Goal: Transaction & Acquisition: Book appointment/travel/reservation

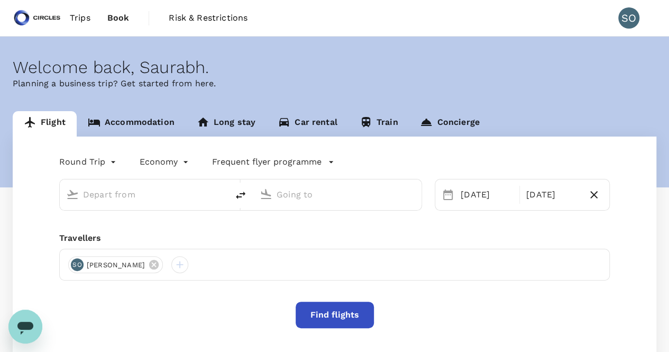
click at [151, 114] on link "Accommodation" at bounding box center [131, 123] width 109 height 25
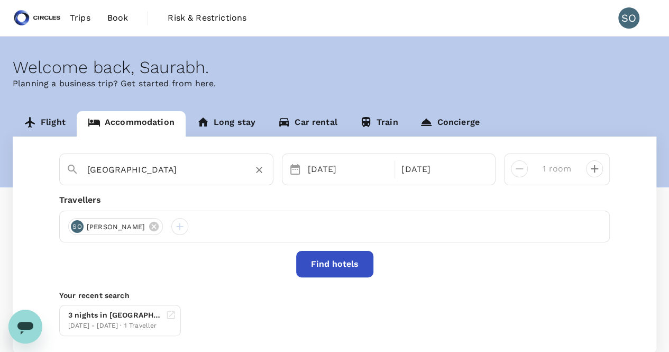
click at [161, 169] on input "Jakarta" at bounding box center [162, 169] width 150 height 16
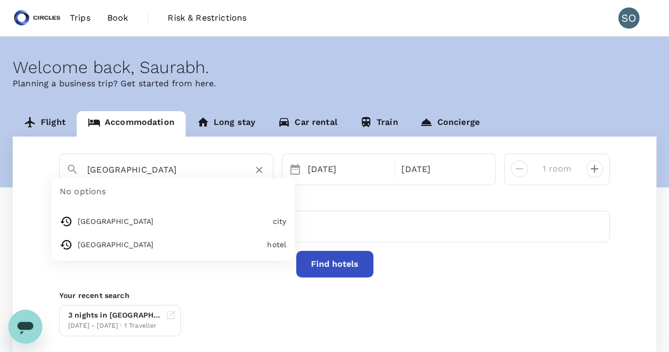
click at [161, 169] on input "Jakarta" at bounding box center [162, 169] width 150 height 16
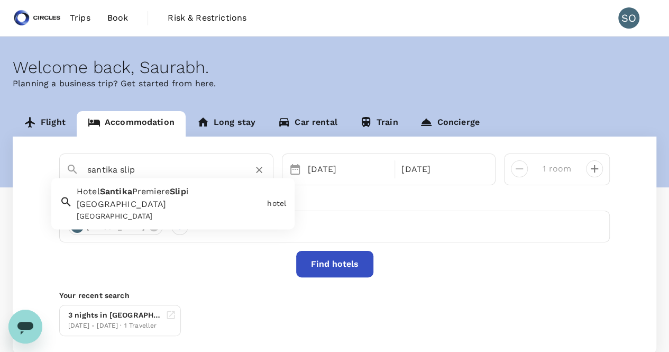
click at [174, 211] on div "[GEOGRAPHIC_DATA]" at bounding box center [170, 216] width 186 height 11
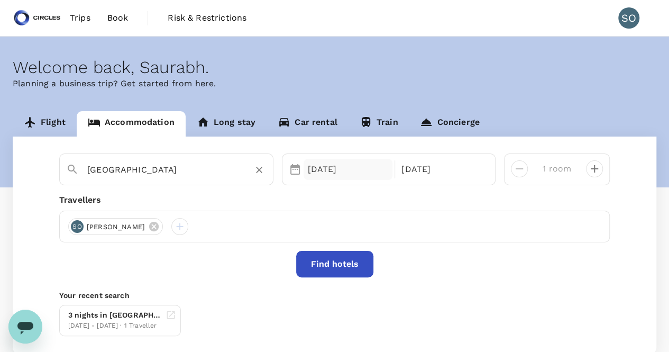
type input "[GEOGRAPHIC_DATA]"
click at [338, 173] on div "16 Sep" at bounding box center [348, 169] width 89 height 21
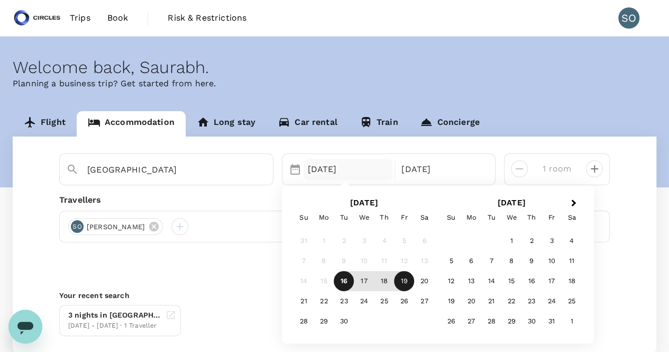
click at [200, 265] on div "Find hotels" at bounding box center [334, 264] width 551 height 26
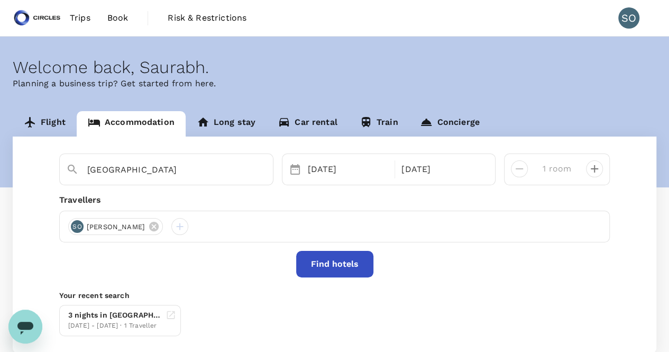
click at [316, 261] on button "Find hotels" at bounding box center [334, 264] width 77 height 26
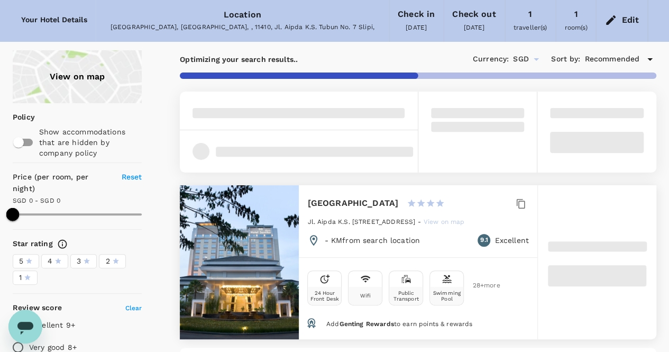
scroll to position [106, 0]
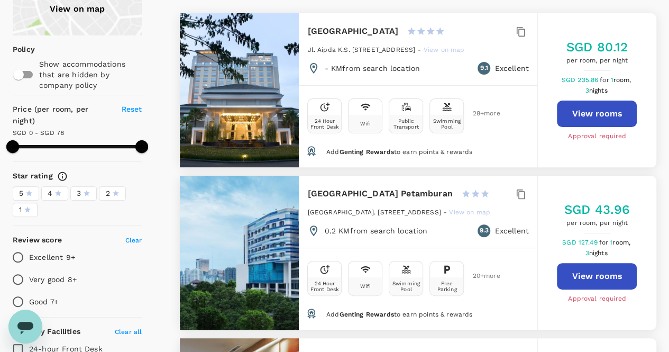
type input "78"
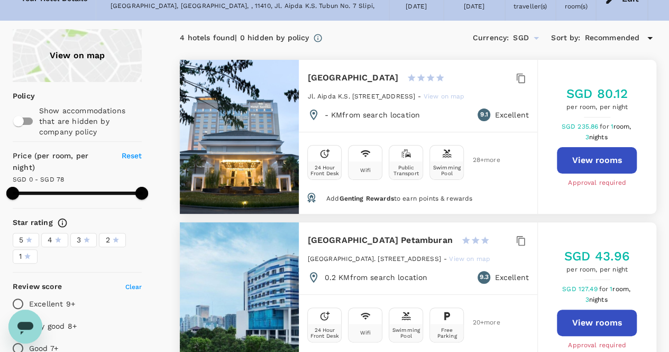
scroll to position [0, 0]
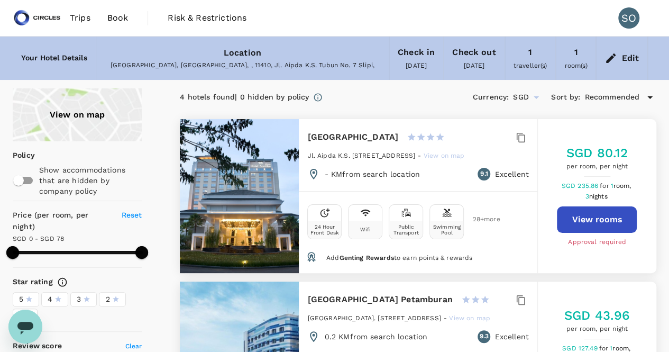
click at [583, 223] on button "View rooms" at bounding box center [597, 219] width 80 height 26
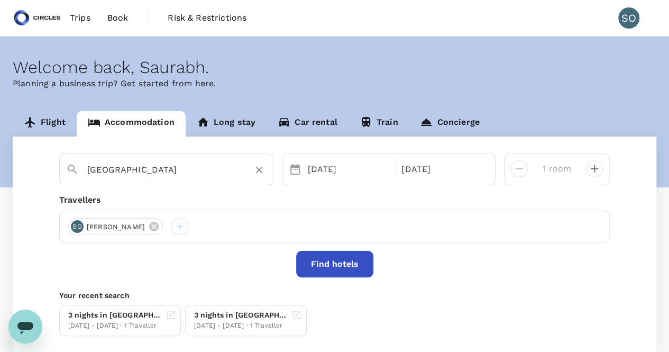
click at [132, 171] on input "[GEOGRAPHIC_DATA]" at bounding box center [162, 169] width 150 height 16
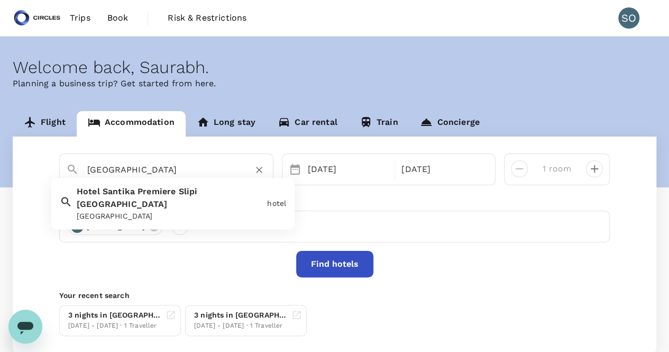
click at [132, 171] on input "[GEOGRAPHIC_DATA]" at bounding box center [162, 169] width 150 height 16
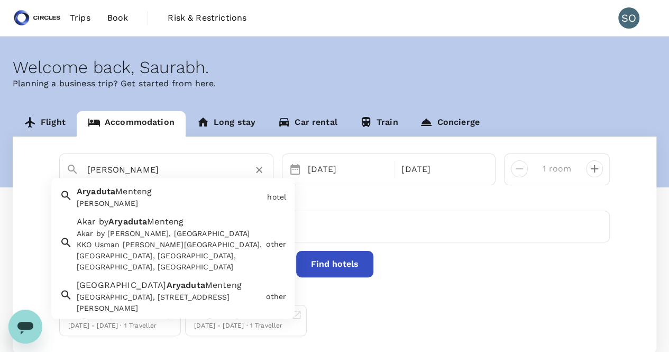
click at [153, 228] on div "Akar by Aryaduta Menteng Akar by Aryaduta Menteng, Jalan Prajurit KKO Usman dan…" at bounding box center [167, 242] width 189 height 61
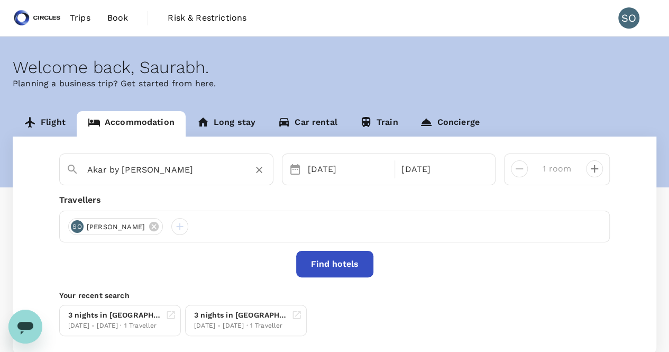
type input "Akar by Aryaduta Menteng"
click at [345, 261] on button "Find hotels" at bounding box center [334, 264] width 77 height 26
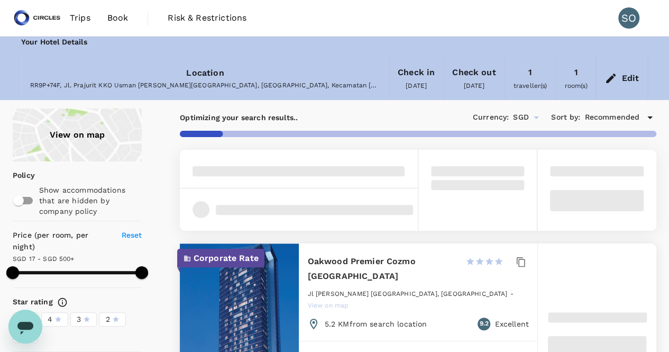
type input "499.88"
type input "SGD"
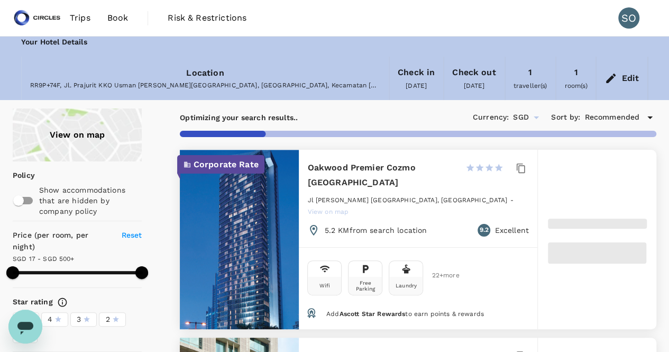
type input "499.68"
type input "9.68"
type input "499.44"
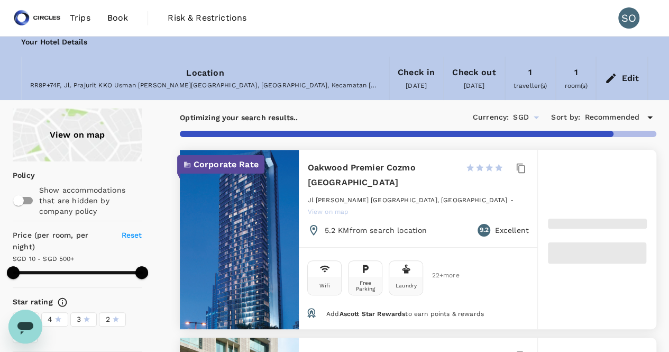
type input "8.44"
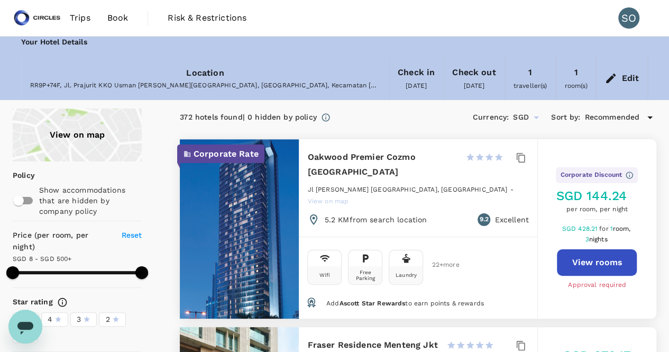
type input "499.44"
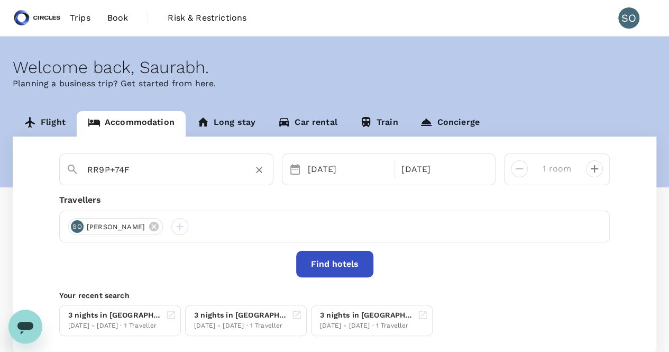
click at [122, 165] on input "RR9P+74F" at bounding box center [162, 169] width 150 height 16
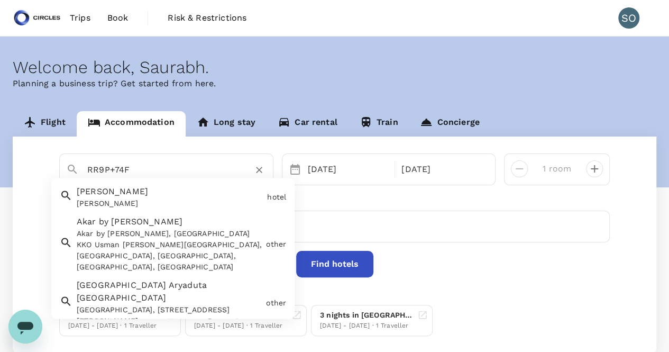
click at [122, 165] on input "RR9P+74F" at bounding box center [162, 169] width 150 height 16
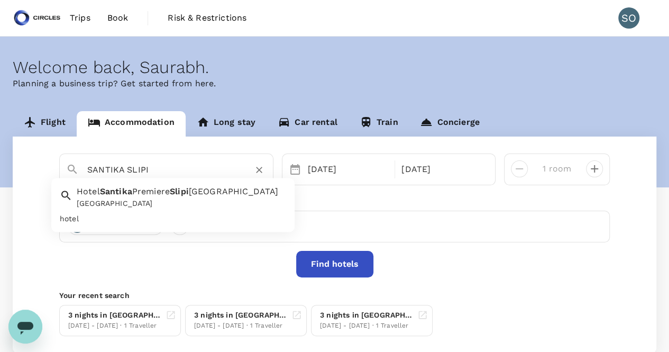
click at [158, 196] on span "Premiere" at bounding box center [151, 192] width 38 height 10
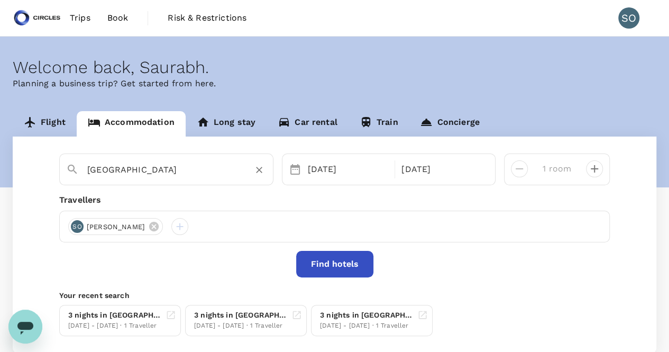
type input "[GEOGRAPHIC_DATA]"
click at [310, 265] on button "Find hotels" at bounding box center [334, 264] width 77 height 26
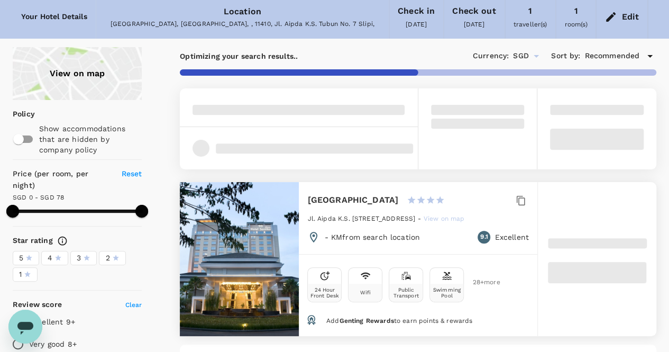
scroll to position [106, 0]
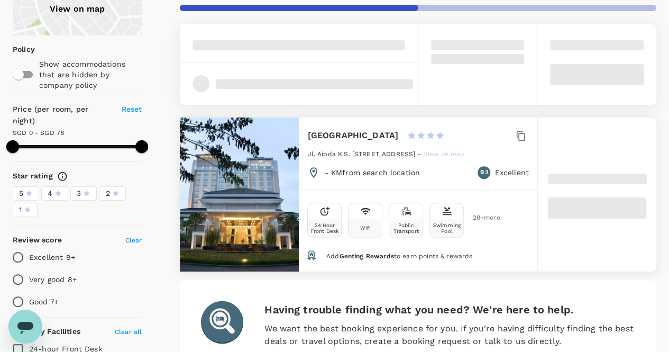
type input "72"
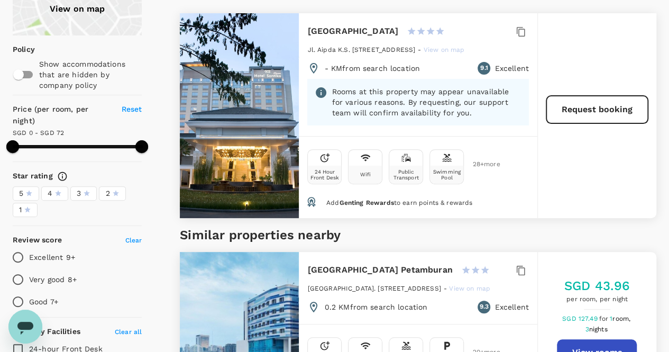
scroll to position [53, 0]
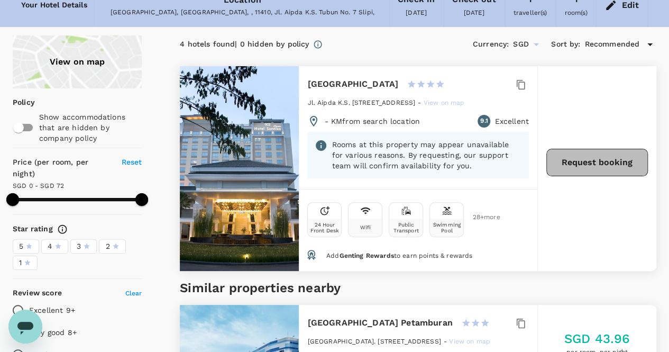
click at [594, 165] on button "Request booking" at bounding box center [598, 163] width 102 height 28
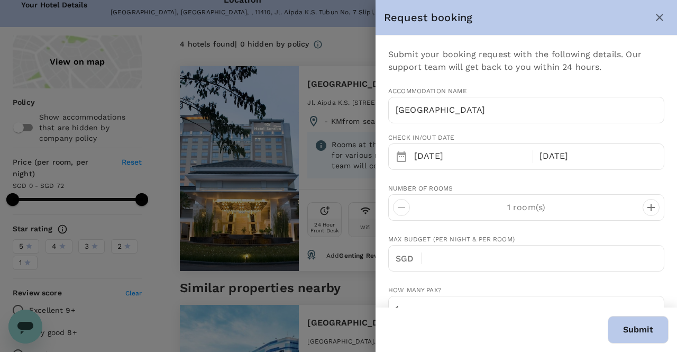
type input "65"
type input "93867847"
type input "saurabh.ohri@circles.co"
click at [655, 21] on icon "close" at bounding box center [660, 17] width 13 height 13
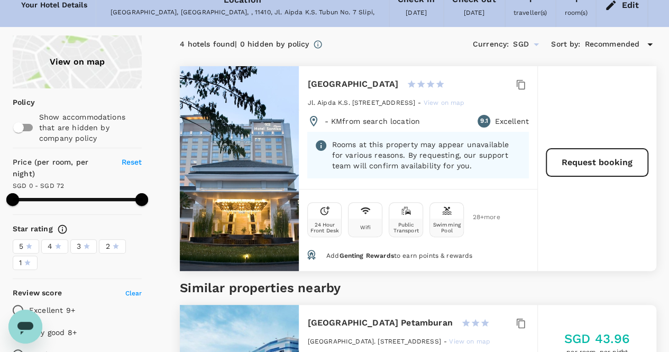
scroll to position [0, 0]
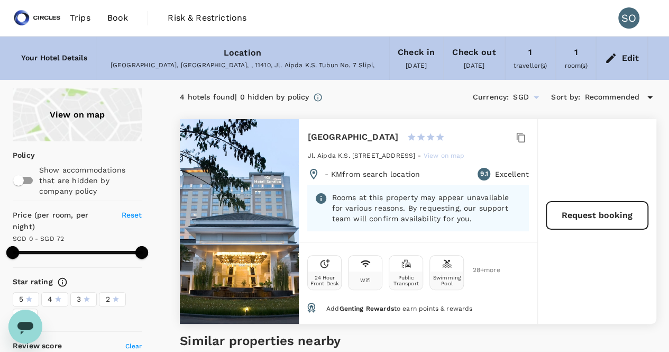
click at [105, 17] on link "Book" at bounding box center [118, 18] width 38 height 36
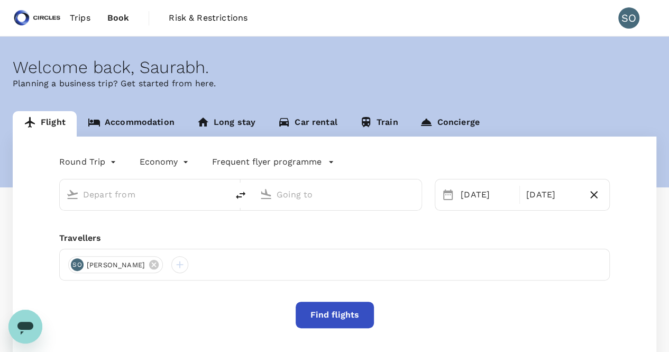
type input "Singapore Changi (SIN)"
type input "Soekarno-Hatta Intl (CGK)"
type input "Singapore Changi (SIN)"
type input "Soekarno-Hatta Intl (CGK)"
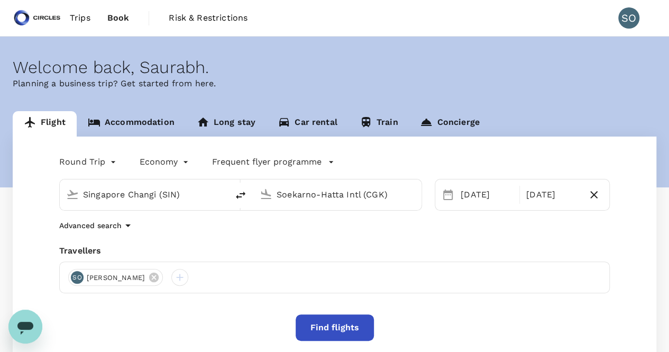
click at [155, 117] on link "Accommodation" at bounding box center [131, 123] width 109 height 25
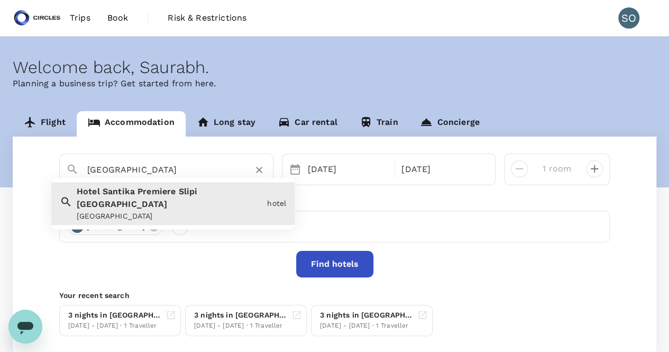
click at [153, 162] on input "[GEOGRAPHIC_DATA]" at bounding box center [162, 169] width 150 height 16
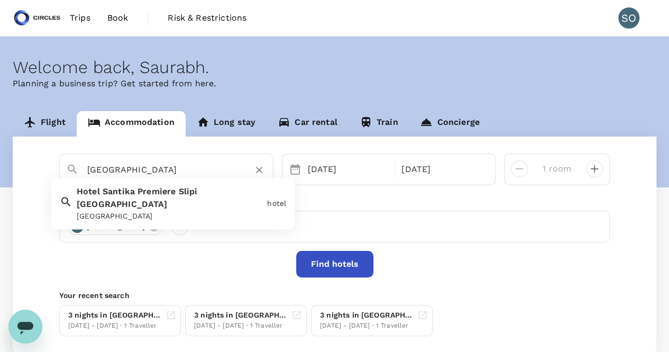
click at [153, 162] on input "[GEOGRAPHIC_DATA]" at bounding box center [162, 169] width 150 height 16
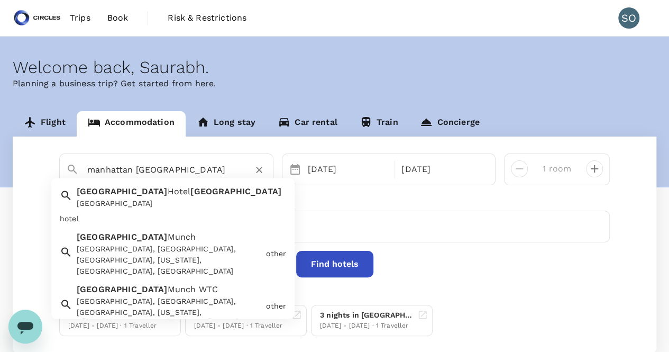
click at [152, 202] on div "Manhattan Hotel Jakarta" at bounding box center [182, 203] width 210 height 11
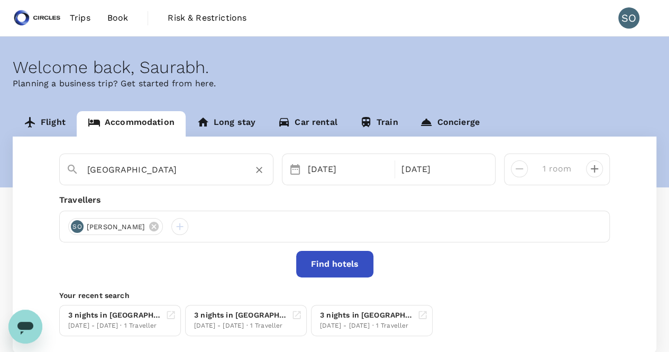
type input "Manhattan Hotel Jakarta"
click at [354, 269] on button "Find hotels" at bounding box center [334, 264] width 77 height 26
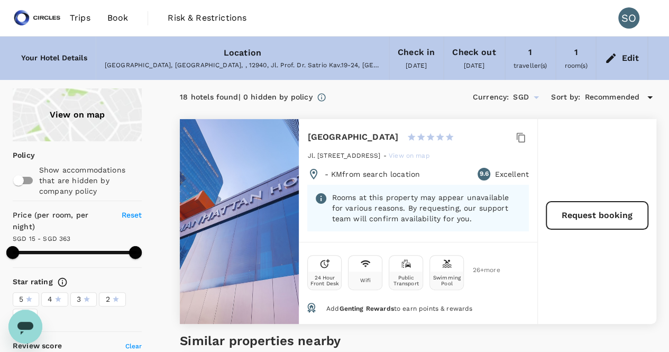
type input "381.4"
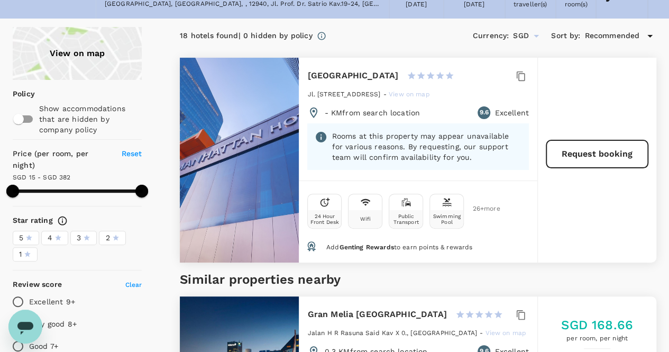
scroll to position [106, 0]
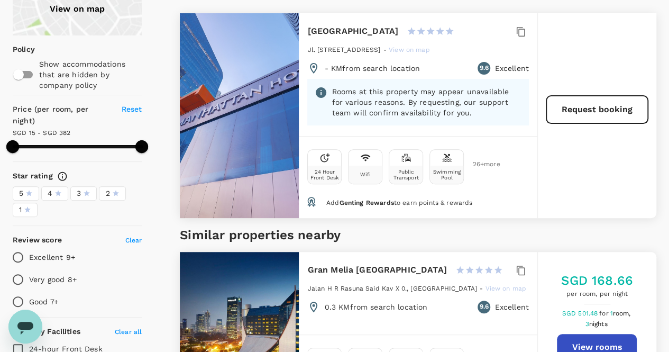
click at [363, 107] on p "Rooms at this property may appear unavailable for various reasons. By requestin…" at bounding box center [426, 102] width 189 height 32
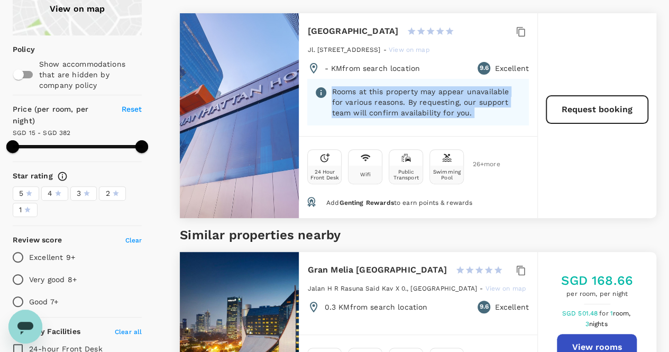
click at [363, 107] on p "Rooms at this property may appear unavailable for various reasons. By requestin…" at bounding box center [426, 102] width 189 height 32
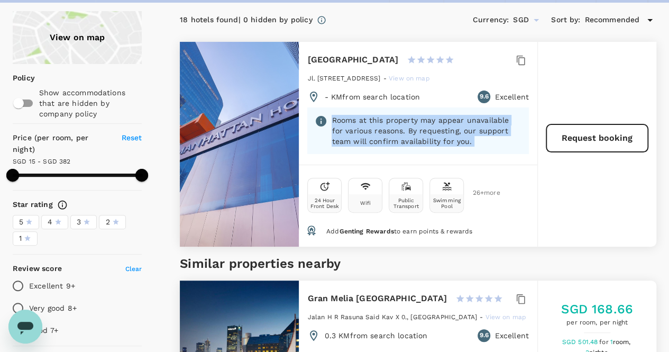
scroll to position [0, 0]
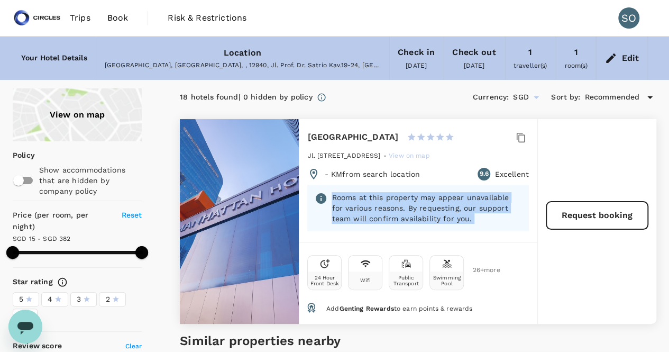
click at [111, 21] on span "Book" at bounding box center [117, 18] width 21 height 13
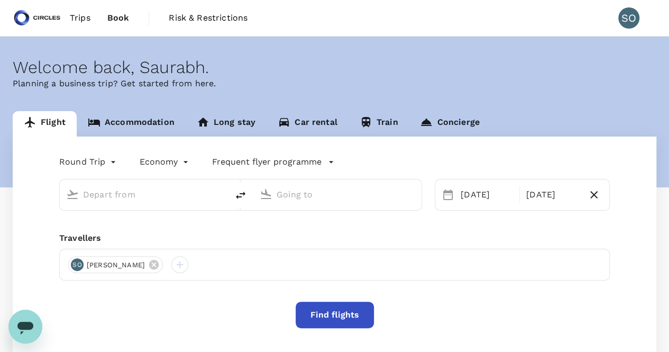
type input "Singapore Changi (SIN)"
type input "Soekarno-Hatta Intl (CGK)"
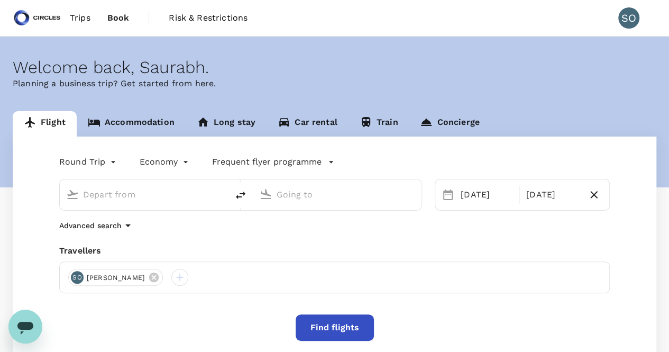
type input "Singapore Changi (SIN)"
type input "Soekarno-Hatta Intl (CGK)"
click at [140, 124] on link "Accommodation" at bounding box center [131, 123] width 109 height 25
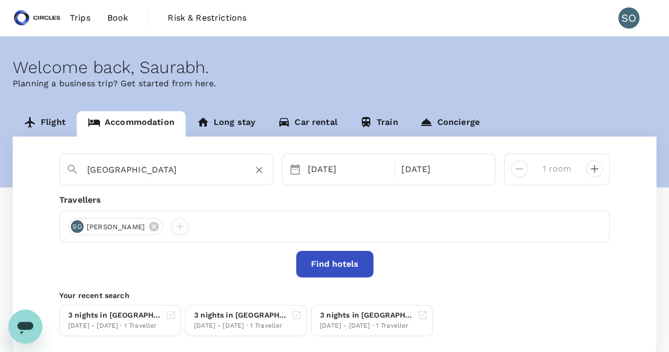
click at [140, 176] on input "Manhattan Hotel Jakarta" at bounding box center [162, 169] width 150 height 16
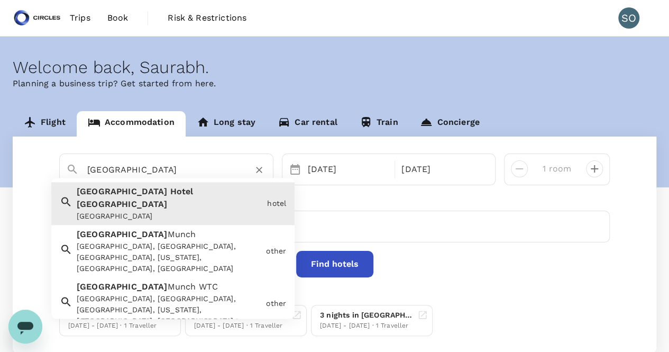
click at [140, 176] on input "Manhattan Hotel Jakarta" at bounding box center [162, 169] width 150 height 16
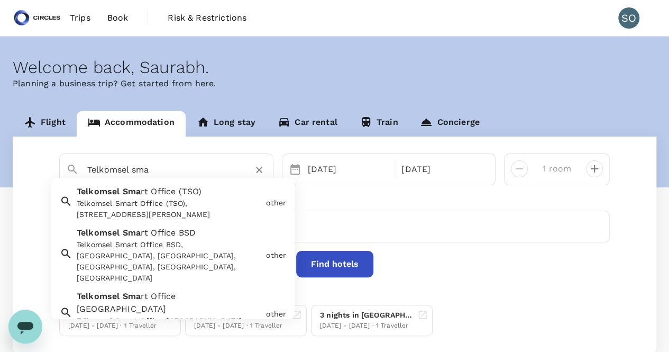
click at [149, 212] on div "Telkomsel Smart Office (TSO), Jalan Gatot Subroto, RT.6/RW.1, West Kuningan, So…" at bounding box center [169, 209] width 185 height 22
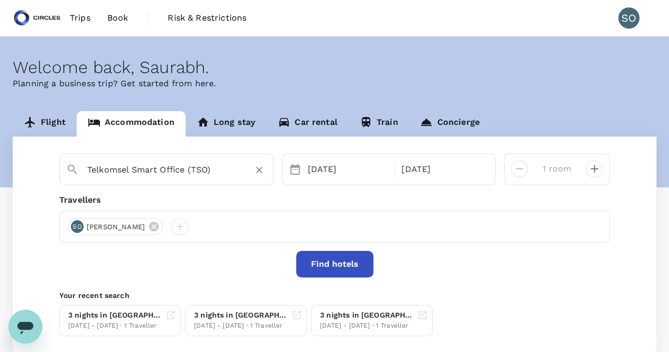
type input "Telkomsel Smart Office (TSO)"
click at [305, 258] on button "Find hotels" at bounding box center [334, 264] width 77 height 26
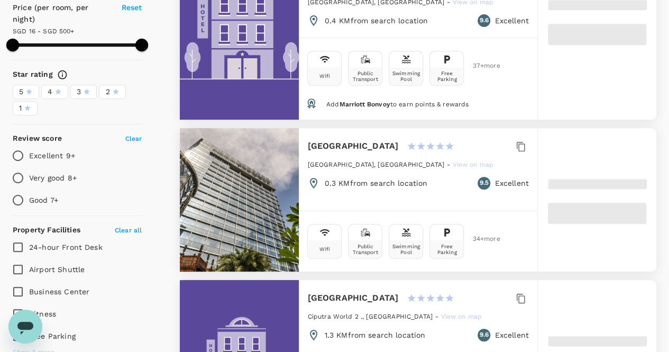
scroll to position [212, 0]
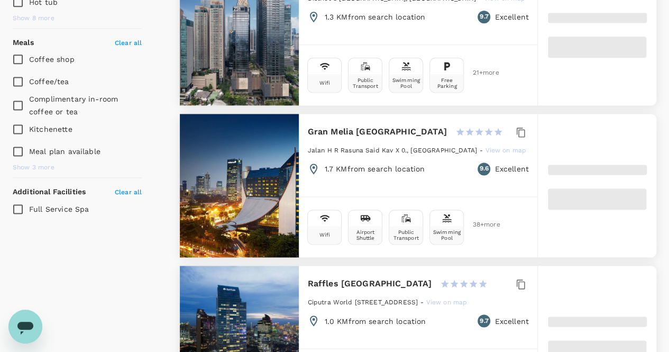
type input "499.9"
type input "10.9"
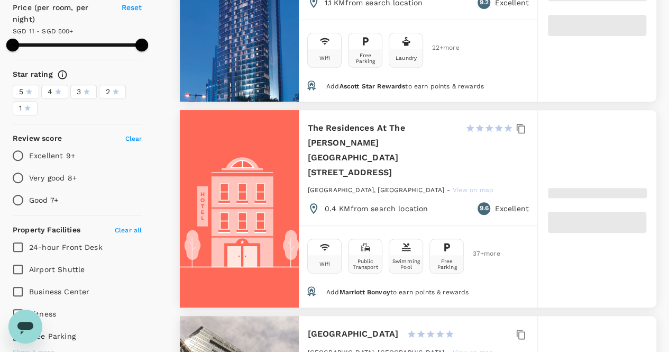
scroll to position [159, 0]
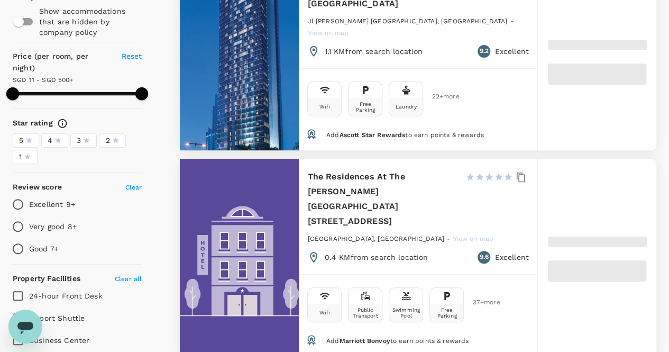
type input "499.44"
type input "8.44"
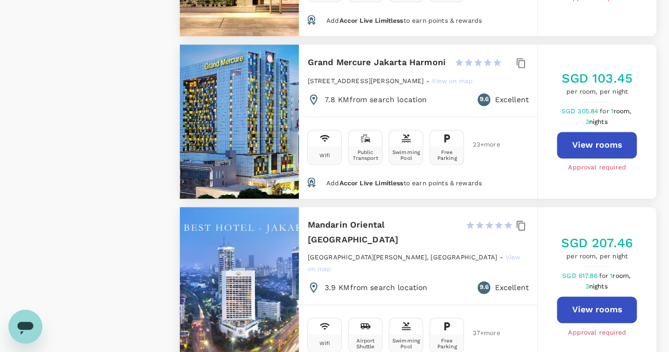
scroll to position [2646, 0]
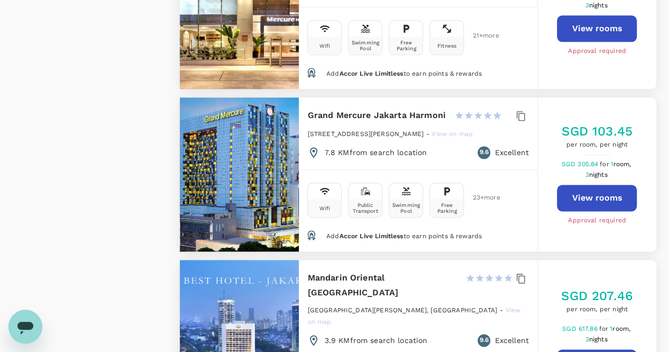
click at [387, 232] on span "Accor Live Limitless" at bounding box center [371, 235] width 64 height 7
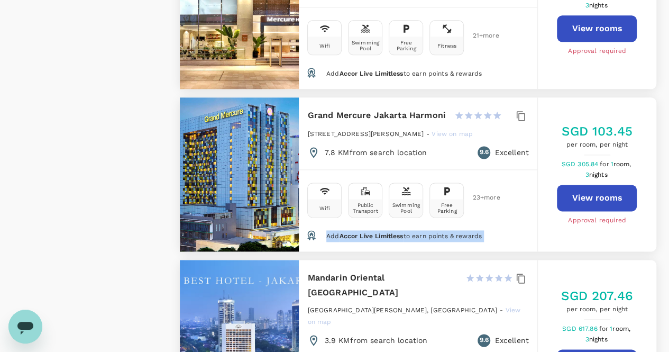
click at [387, 232] on span "Accor Live Limitless" at bounding box center [371, 235] width 64 height 7
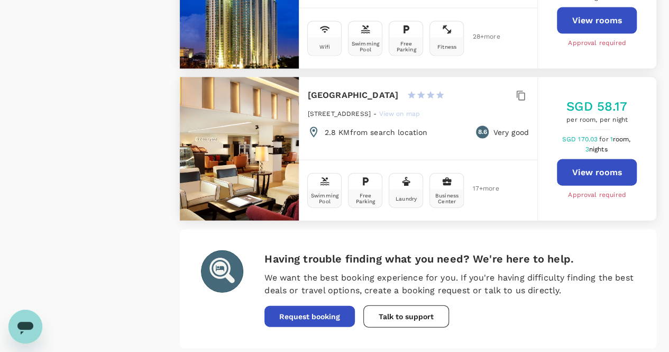
scroll to position [3106, 0]
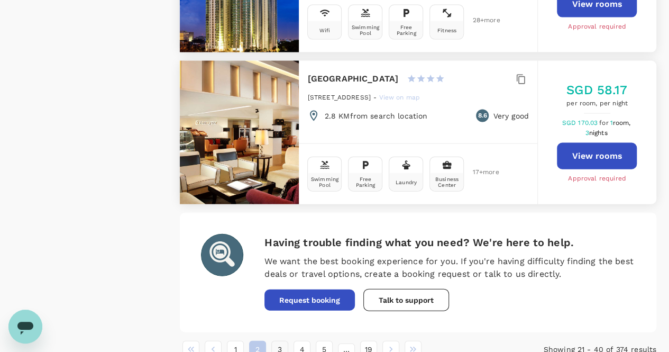
click at [282, 341] on button "3" at bounding box center [279, 349] width 17 height 17
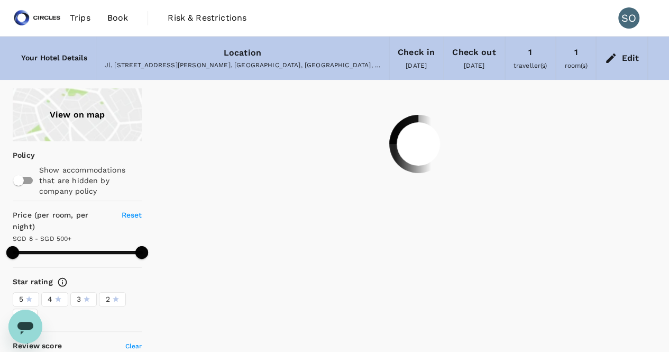
scroll to position [0, 0]
type input "499.44"
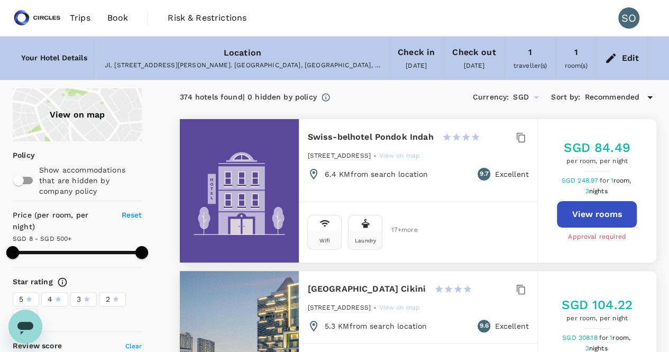
type input "SGD"
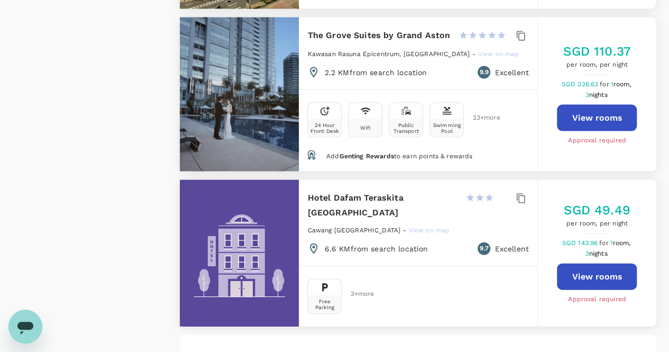
scroll to position [3069, 0]
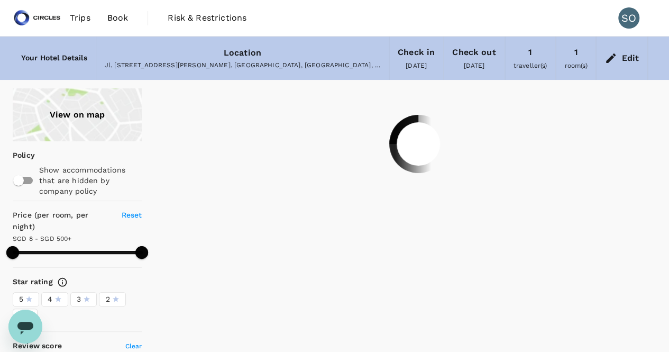
scroll to position [0, 0]
type input "499.44"
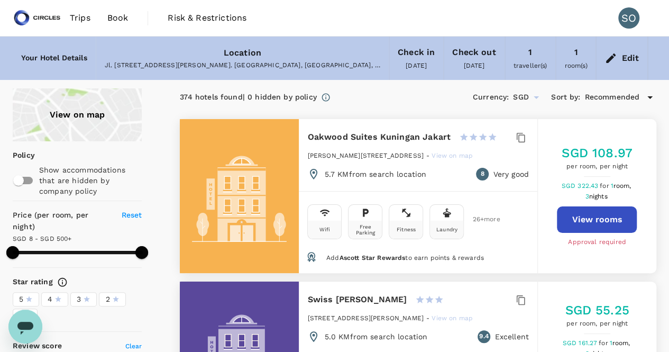
click at [464, 64] on span "[DATE]" at bounding box center [474, 65] width 21 height 7
click at [465, 51] on div "Check out" at bounding box center [473, 52] width 43 height 15
click at [629, 60] on div "Edit" at bounding box center [630, 58] width 17 height 15
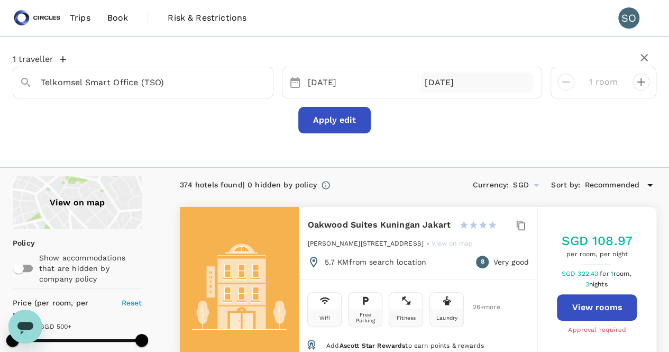
click at [440, 85] on div "[DATE]" at bounding box center [477, 83] width 113 height 21
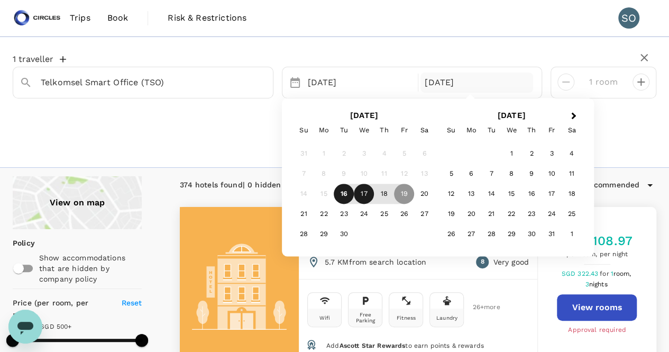
click at [369, 195] on div "17" at bounding box center [364, 194] width 20 height 20
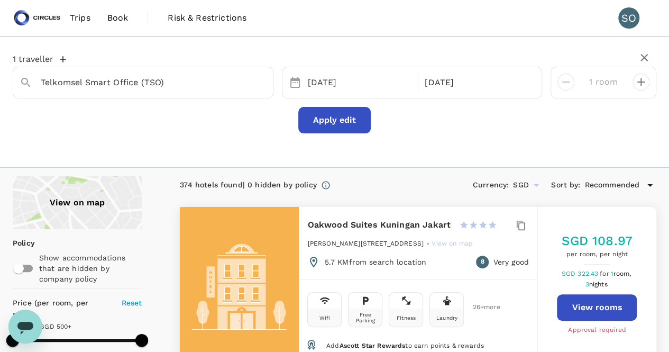
click at [326, 117] on button "Apply edit" at bounding box center [334, 120] width 73 height 26
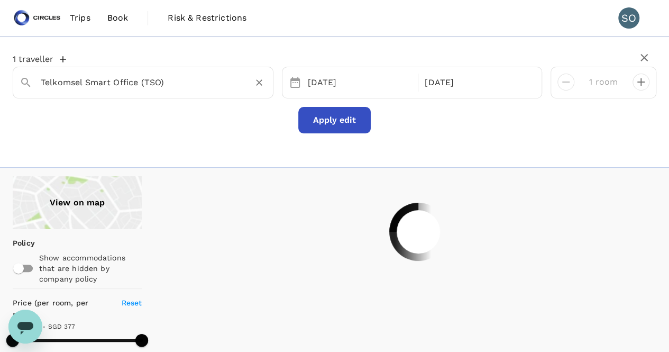
type input "377.01"
click at [174, 83] on input "Telkomsel Smart Office (TSO)" at bounding box center [139, 82] width 196 height 16
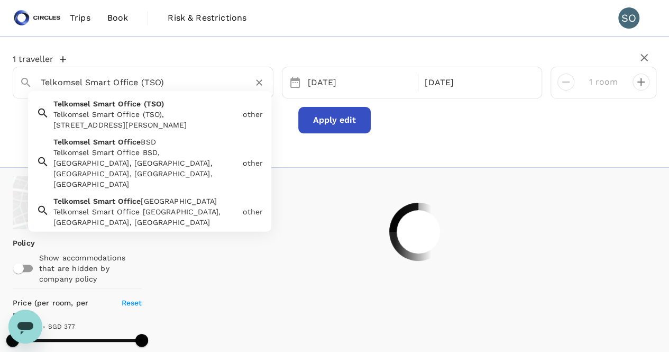
click at [174, 83] on input "Telkomsel Smart Office (TSO)" at bounding box center [139, 82] width 196 height 16
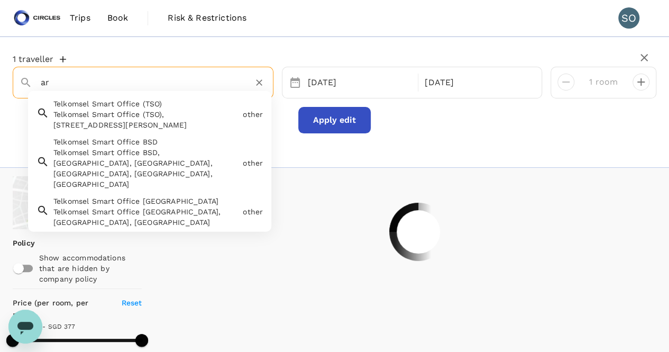
type input "a"
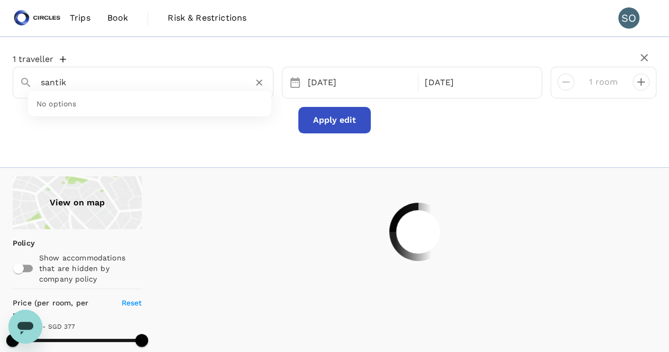
type input "santika"
type input "377.1"
type input "18.1"
type input "453.1"
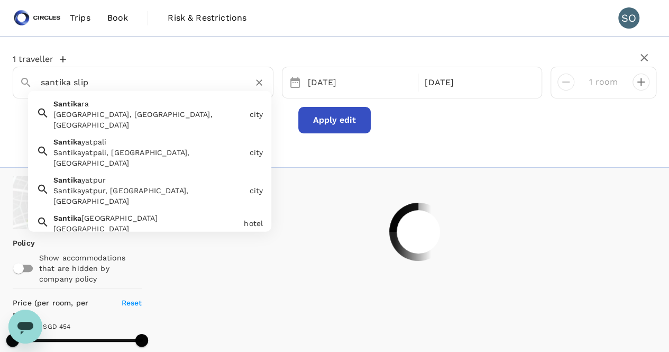
type input "santika slipi"
type input "453.1"
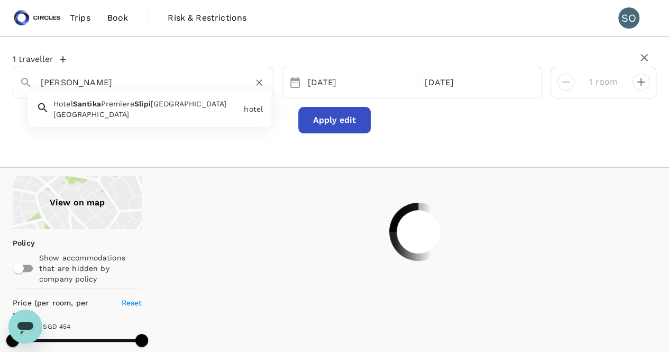
click at [152, 110] on div "[GEOGRAPHIC_DATA]" at bounding box center [146, 114] width 186 height 11
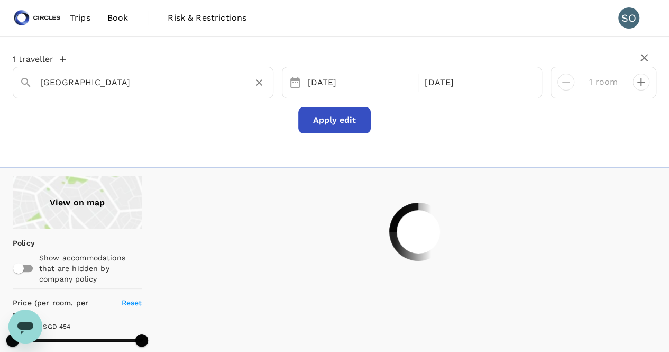
type input "[GEOGRAPHIC_DATA]"
click at [323, 119] on button "Apply edit" at bounding box center [334, 120] width 73 height 26
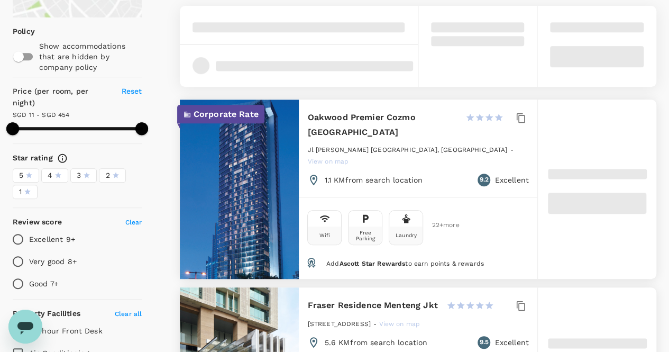
type input "453.53"
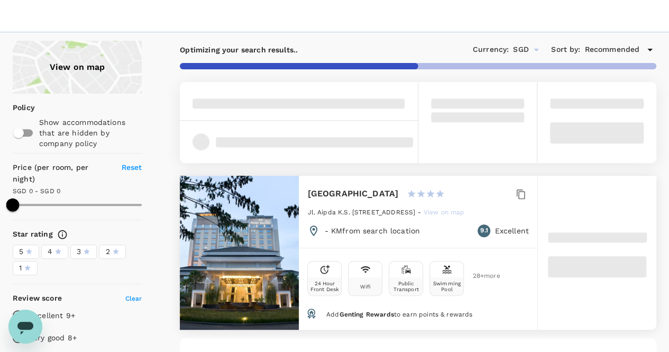
scroll to position [159, 0]
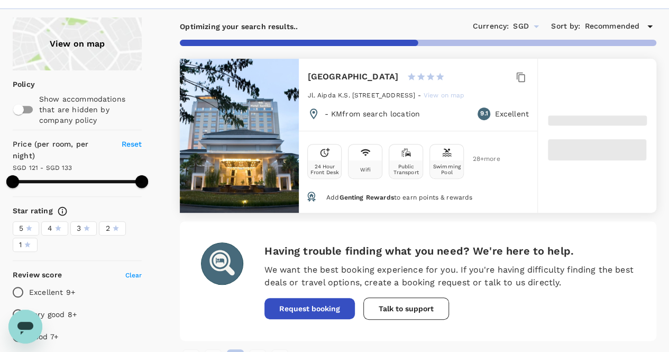
type input "132.25"
type input "120.99"
type input "131.99"
type input "49.99"
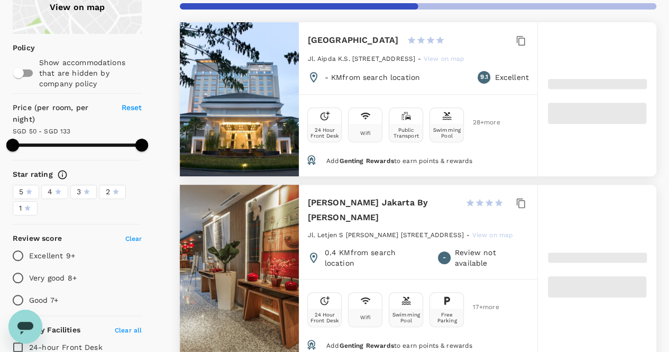
scroll to position [212, 0]
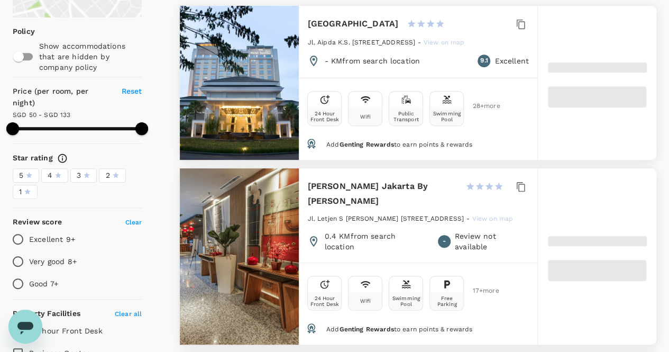
type input "133.99"
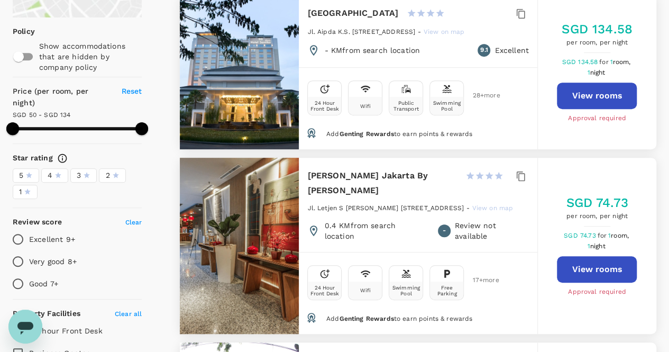
scroll to position [159, 0]
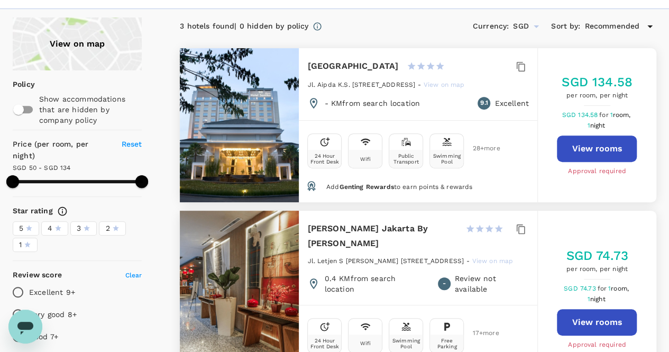
click at [341, 108] on p "- KM from search location" at bounding box center [372, 103] width 96 height 11
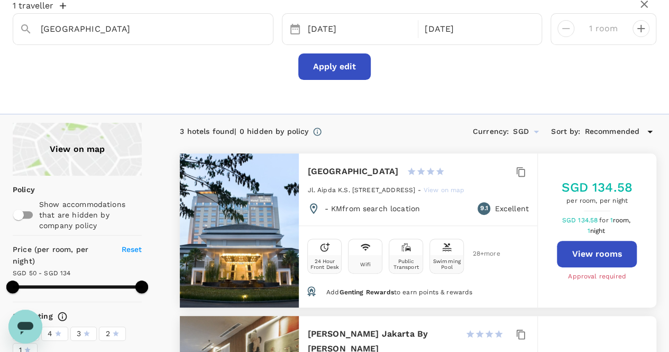
scroll to position [53, 0]
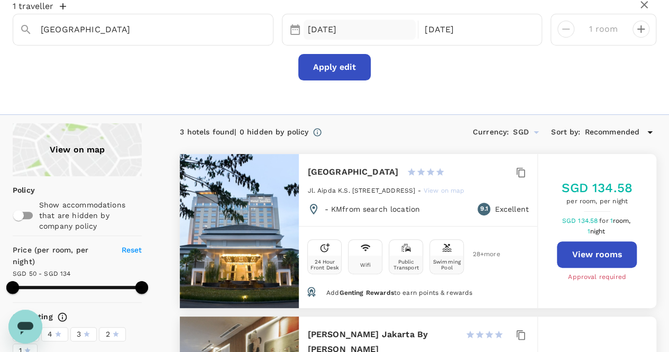
click at [327, 31] on div "[DATE]" at bounding box center [360, 30] width 113 height 21
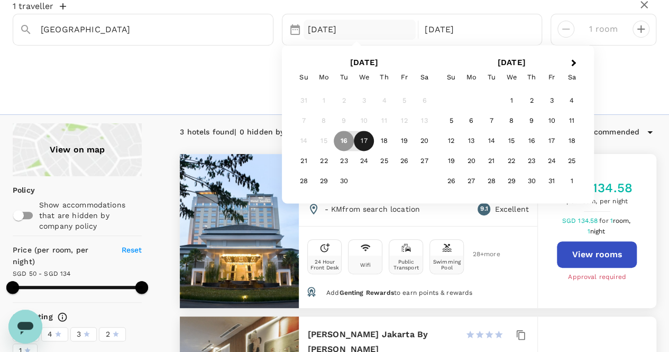
click at [361, 130] on div "10" at bounding box center [364, 121] width 20 height 20
click at [365, 138] on div "17" at bounding box center [364, 141] width 20 height 20
click at [406, 142] on div "19" at bounding box center [404, 141] width 20 height 20
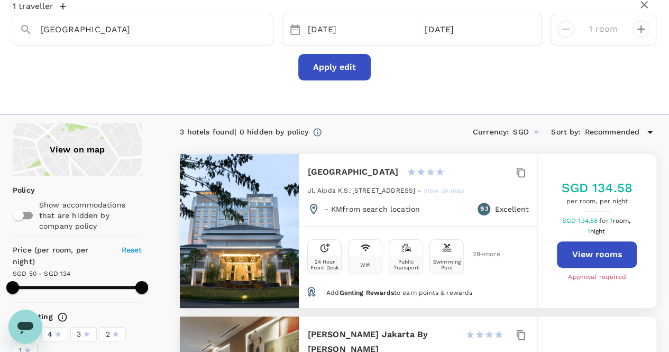
click at [349, 69] on button "Apply edit" at bounding box center [334, 67] width 73 height 26
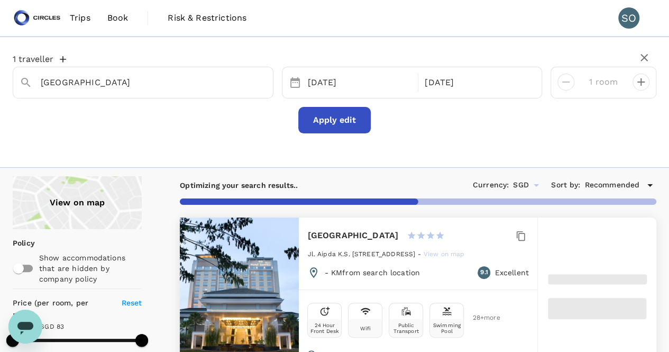
type input "56"
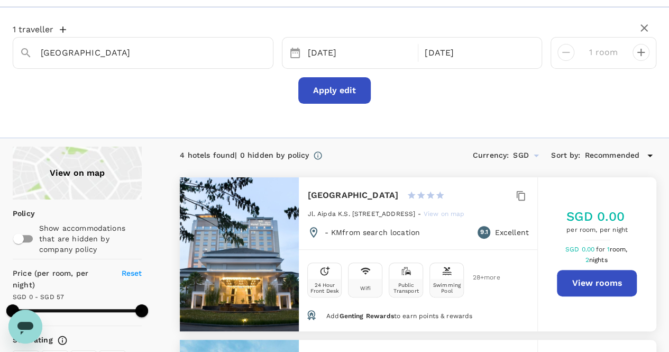
scroll to position [53, 0]
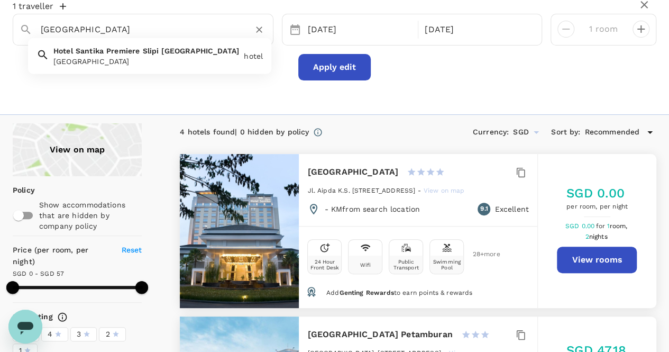
click at [140, 29] on input "Hotel Santika Premiere Slipi Jakarta" at bounding box center [139, 29] width 196 height 16
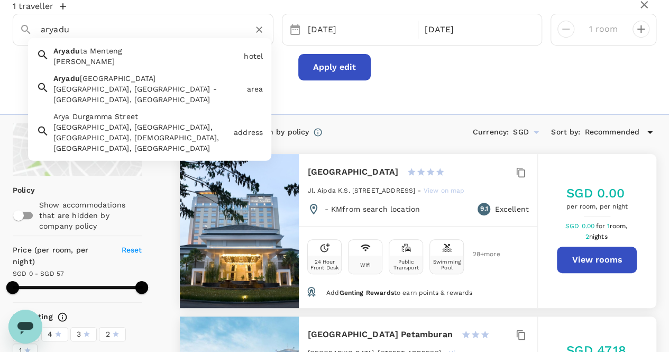
type input "Hotel Santika Premiere Slipi Jakarta"
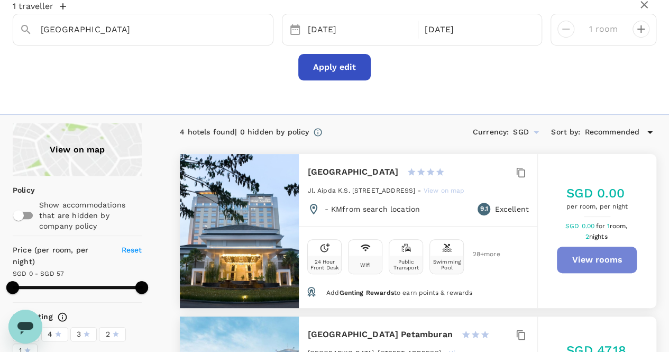
click at [587, 265] on button "View rooms" at bounding box center [597, 260] width 80 height 26
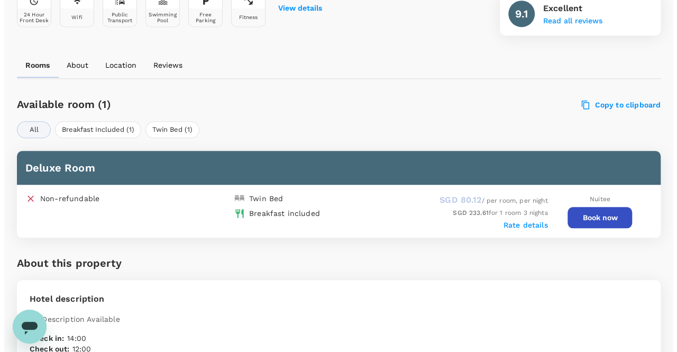
scroll to position [476, 0]
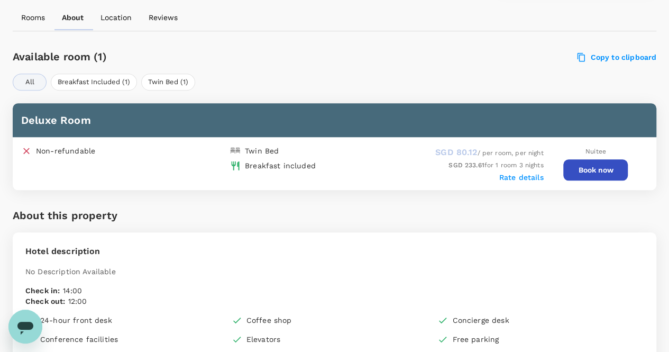
click at [585, 165] on button "Book now" at bounding box center [596, 169] width 65 height 21
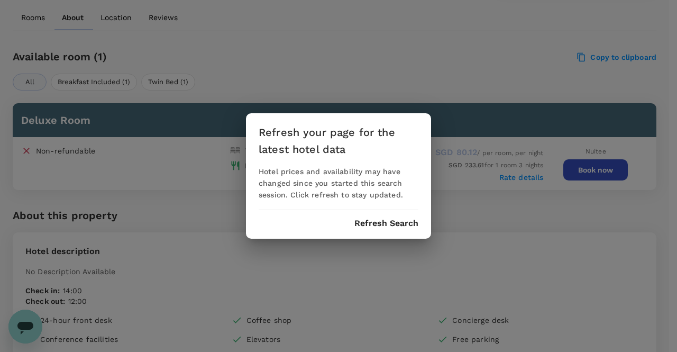
click at [388, 224] on button "Refresh Search" at bounding box center [387, 224] width 64 height 10
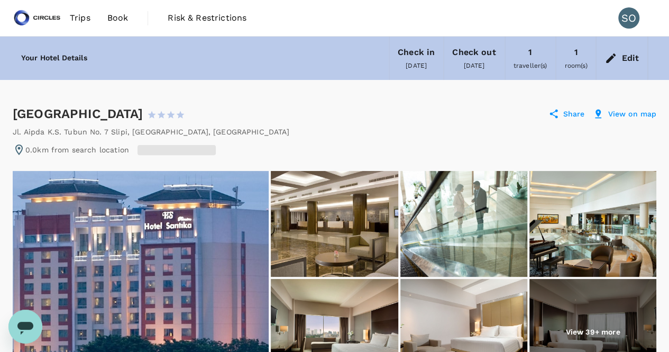
click at [195, 114] on div "Hotel Santika Premiere Slipi Jakarta 1 Star 2 Stars 3 Stars 4 Stars 5 Stars" at bounding box center [104, 113] width 182 height 17
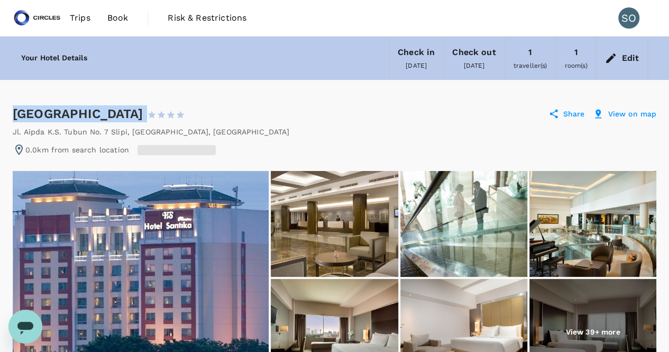
click at [195, 114] on div "Hotel Santika Premiere Slipi Jakarta 1 Star 2 Stars 3 Stars 4 Stars 5 Stars" at bounding box center [104, 113] width 182 height 17
click at [111, 20] on span "Book" at bounding box center [117, 18] width 21 height 13
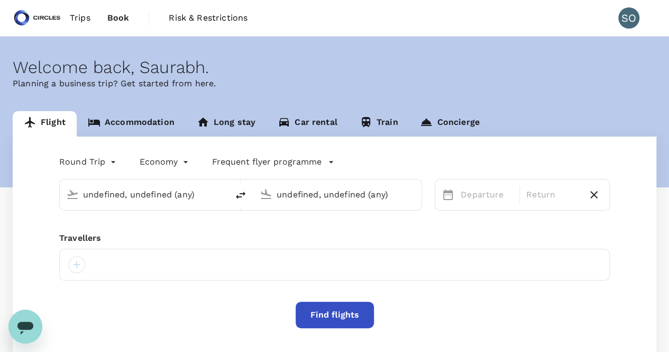
type input "Singapore Changi (SIN)"
type input "Soekarno-Hatta Intl (CGK)"
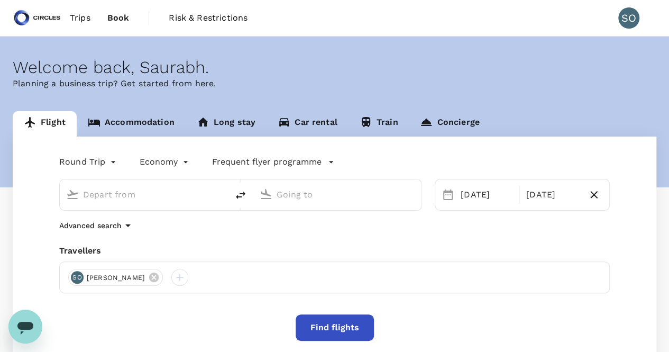
type input "Singapore Changi (SIN)"
type input "Soekarno-Hatta Intl (CGK)"
click at [147, 134] on link "Accommodation" at bounding box center [131, 123] width 109 height 25
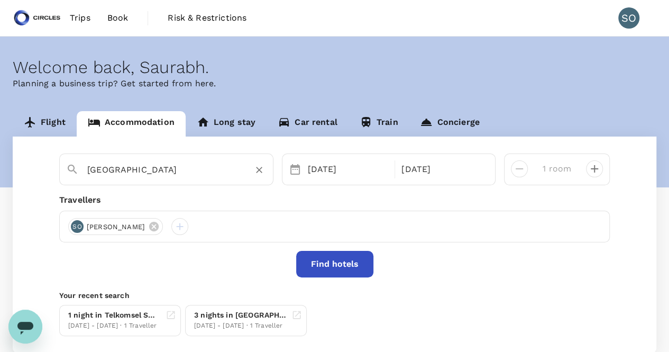
click at [152, 171] on input "[GEOGRAPHIC_DATA]" at bounding box center [162, 169] width 150 height 16
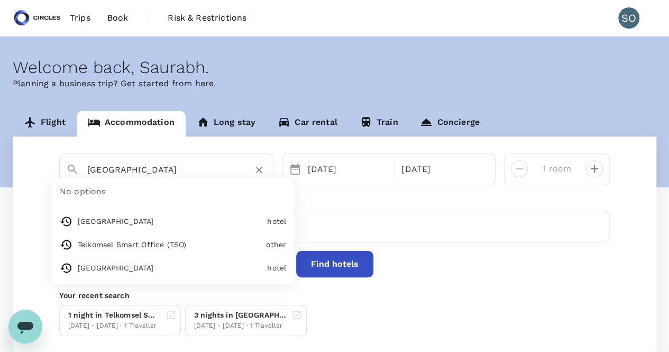
click at [152, 171] on input "Hotel Santika Premiere Slipi Jakarta" at bounding box center [162, 169] width 150 height 16
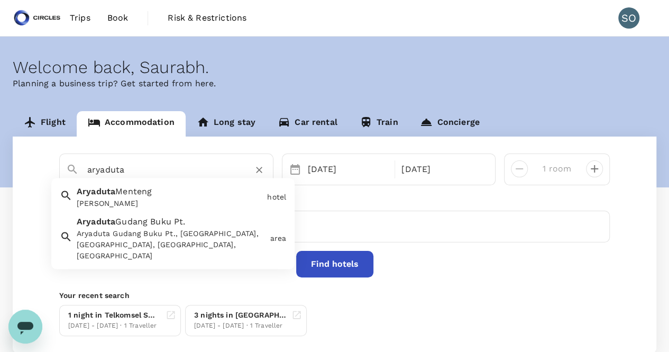
click at [158, 204] on div "Aryaduta Menteng" at bounding box center [170, 203] width 186 height 11
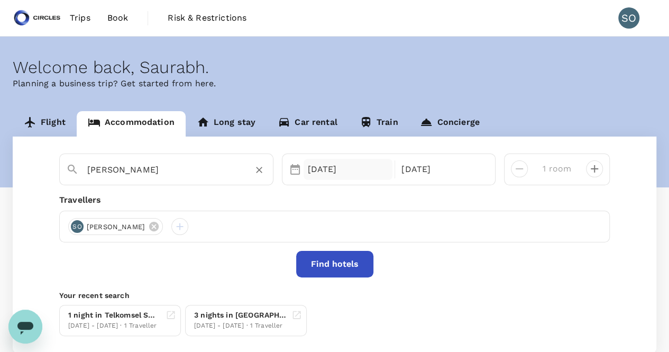
type input "Aryaduta Menteng"
click at [341, 171] on div "17 Sep" at bounding box center [348, 169] width 89 height 21
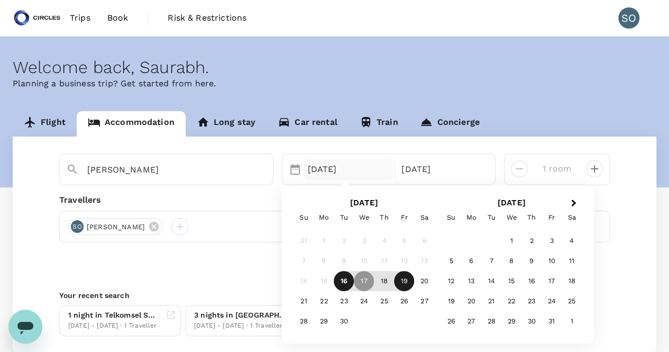
click at [348, 279] on div "16" at bounding box center [344, 281] width 20 height 20
click at [365, 286] on div "17" at bounding box center [364, 281] width 20 height 20
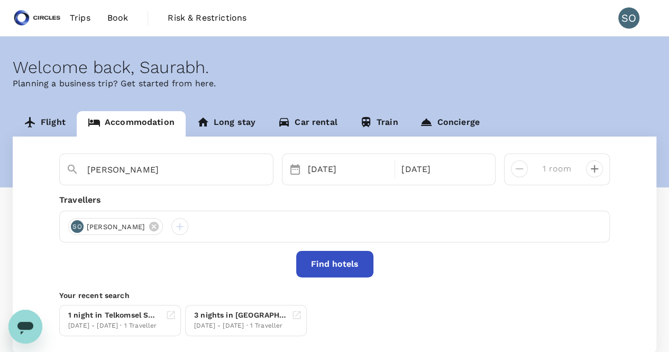
click at [334, 266] on button "Find hotels" at bounding box center [334, 264] width 77 height 26
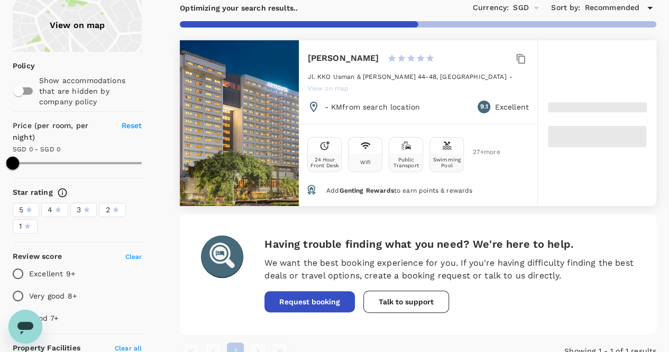
scroll to position [106, 0]
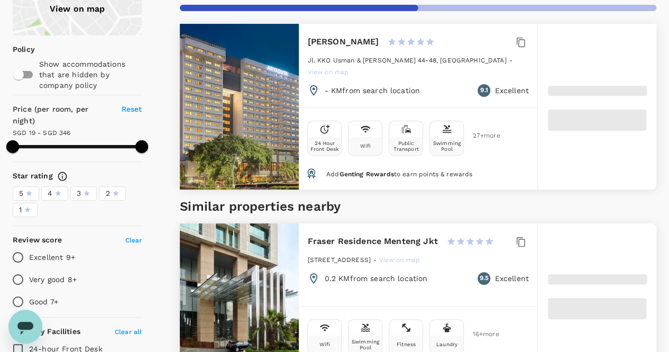
type input "346.13"
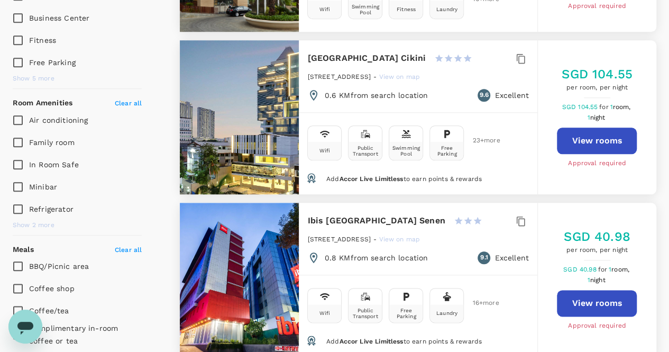
scroll to position [423, 0]
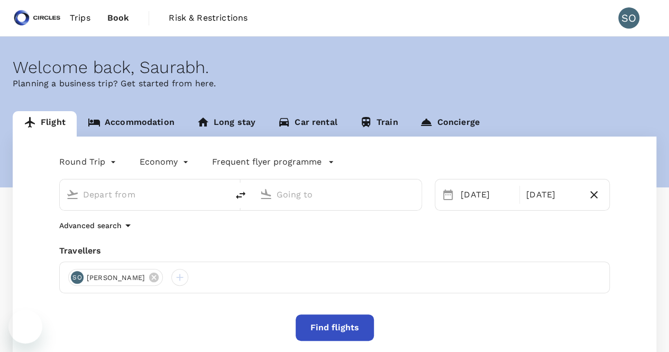
type input "Singapore Changi (SIN)"
type input "Soekarno-Hatta Intl (CGK)"
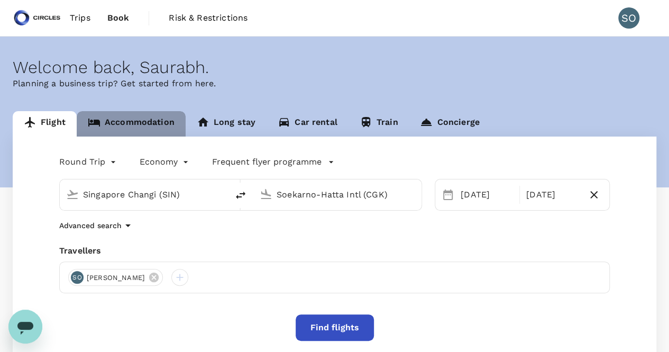
click at [141, 131] on link "Accommodation" at bounding box center [131, 123] width 109 height 25
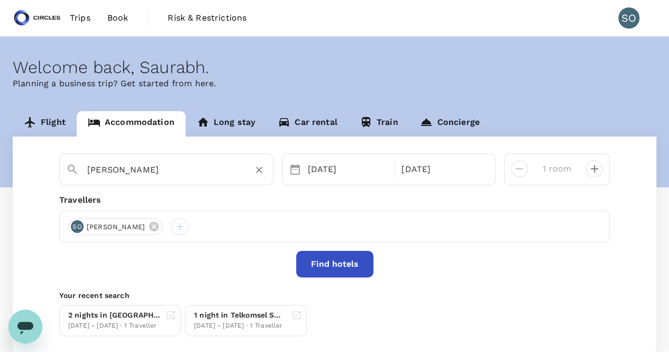
click at [162, 166] on input "[PERSON_NAME]" at bounding box center [162, 169] width 150 height 16
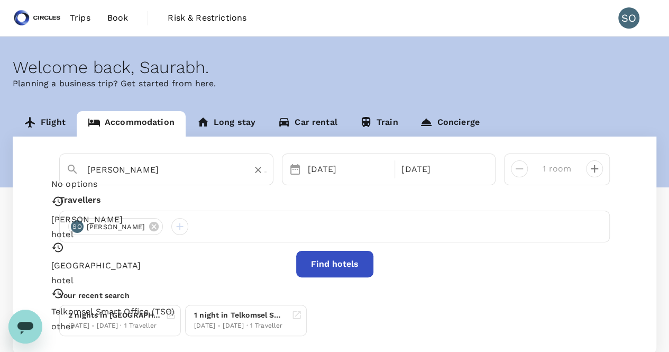
click at [162, 166] on input "[PERSON_NAME]" at bounding box center [162, 169] width 150 height 16
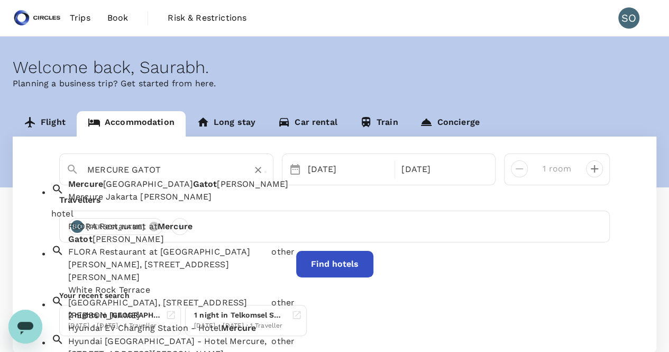
click at [179, 198] on div "Mercure Jakarta [PERSON_NAME]" at bounding box center [181, 197] width 226 height 13
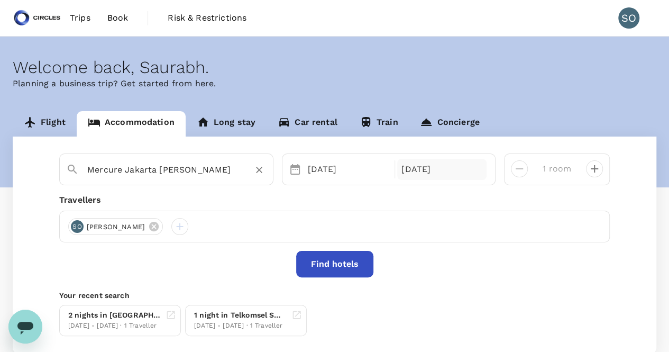
type input "Mercure Jakarta [PERSON_NAME]"
click at [440, 171] on div "[DATE]" at bounding box center [441, 169] width 89 height 21
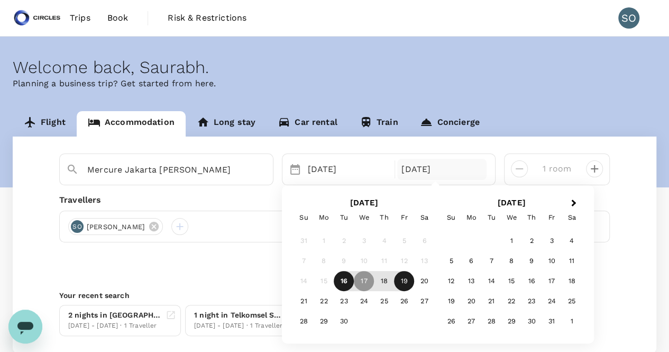
click at [398, 284] on div "19" at bounding box center [404, 281] width 20 height 20
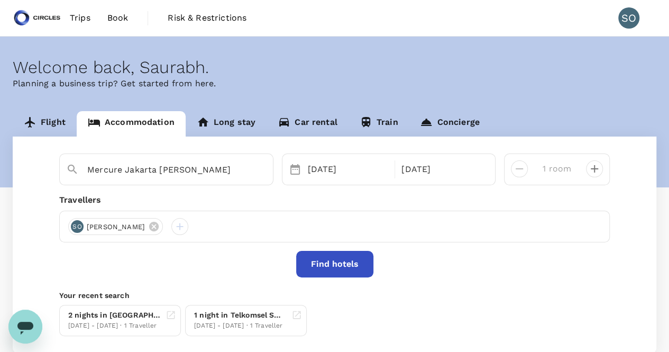
click at [360, 270] on button "Find hotels" at bounding box center [334, 264] width 77 height 26
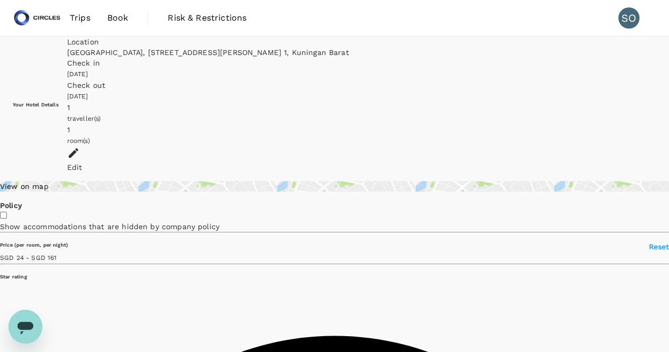
type input "160.9"
click at [117, 22] on span "Book" at bounding box center [117, 18] width 21 height 13
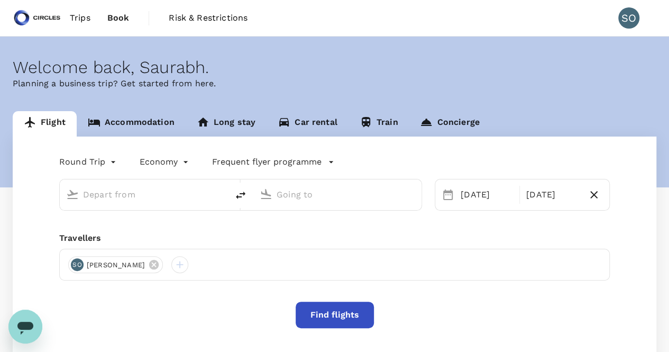
type input "Singapore Changi (SIN)"
type input "Soekarno-Hatta Intl (CGK)"
type input "Singapore Changi (SIN)"
type input "Soekarno-Hatta Intl (CGK)"
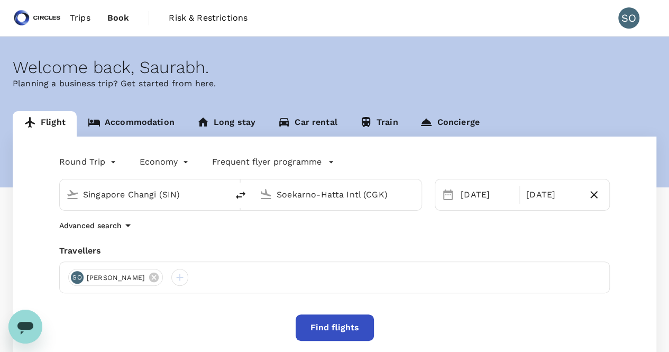
click at [139, 123] on link "Accommodation" at bounding box center [131, 123] width 109 height 25
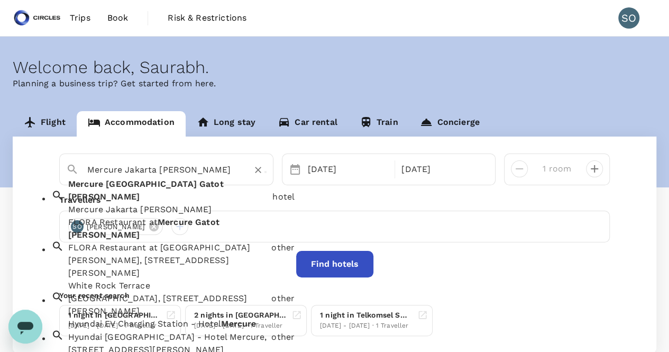
drag, startPoint x: 159, startPoint y: 167, endPoint x: 251, endPoint y: 168, distance: 92.1
click at [251, 168] on div "Mercure Jakarta [PERSON_NAME]" at bounding box center [176, 169] width 179 height 17
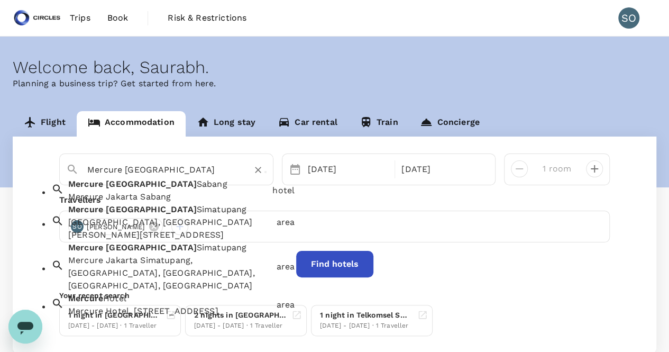
click at [196, 236] on div "[GEOGRAPHIC_DATA], [GEOGRAPHIC_DATA] [PERSON_NAME][STREET_ADDRESS]" at bounding box center [170, 228] width 204 height 25
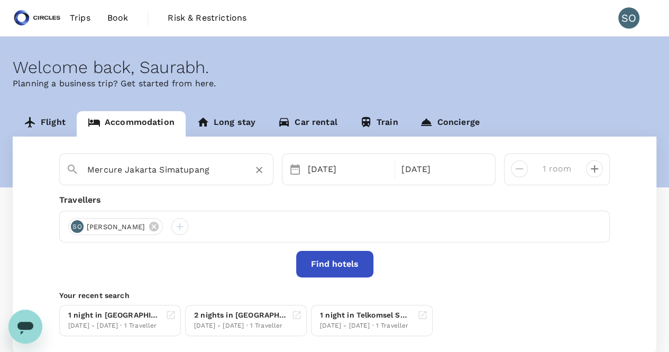
type input "Mercure Jakarta Simatupang"
click at [307, 262] on button "Find hotels" at bounding box center [334, 264] width 77 height 26
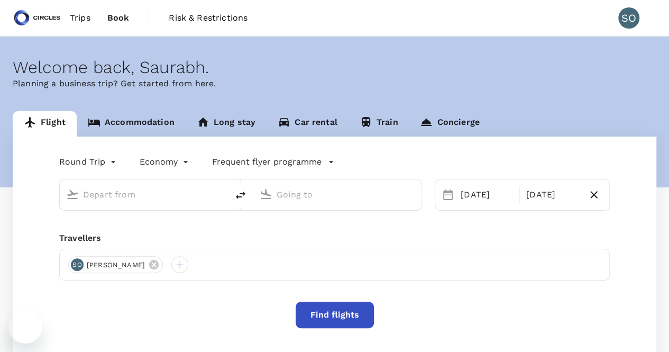
type input "Singapore Changi (SIN)"
type input "Soekarno-Hatta Intl (CGK)"
type input "Singapore Changi (SIN)"
type input "Soekarno-Hatta Intl (CGK)"
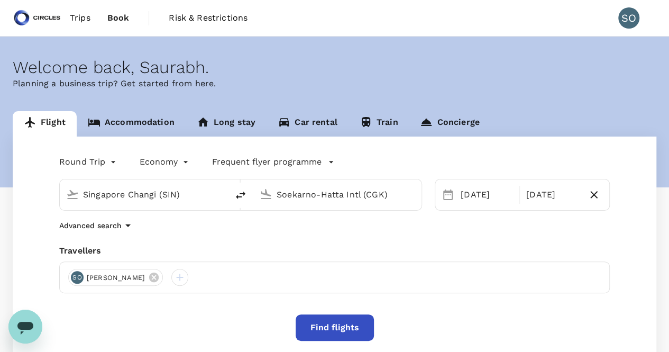
click at [111, 130] on link "Accommodation" at bounding box center [131, 123] width 109 height 25
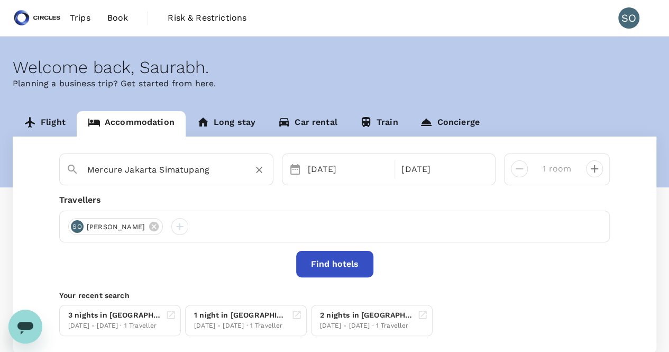
click at [138, 169] on input "Mercure Jakarta Simatupang" at bounding box center [162, 169] width 150 height 16
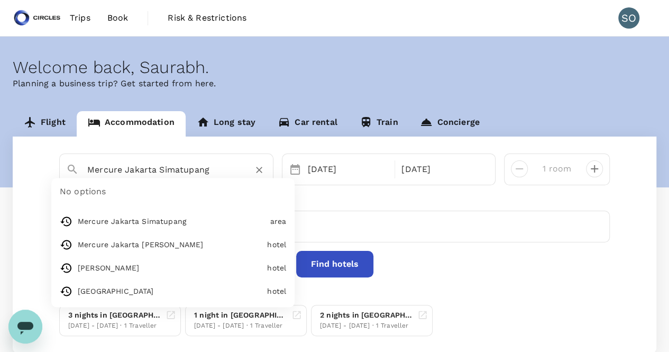
click at [138, 169] on input "Mercure Jakarta Simatupang" at bounding box center [162, 169] width 150 height 16
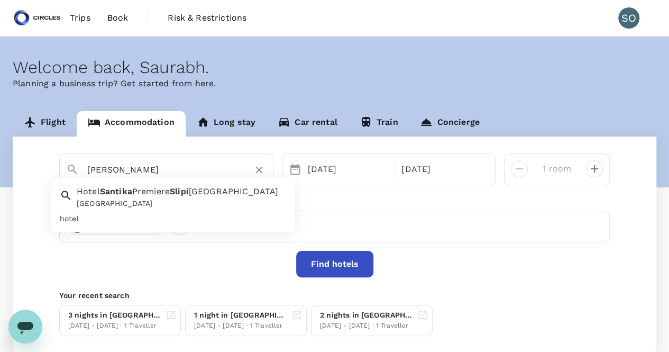
click at [138, 196] on span "Premiere" at bounding box center [151, 192] width 38 height 10
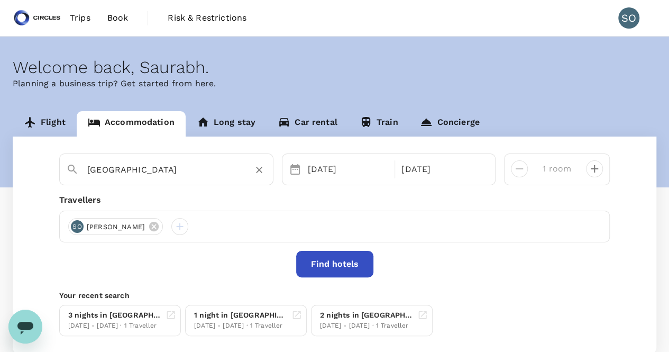
type input "[GEOGRAPHIC_DATA]"
click at [354, 262] on button "Find hotels" at bounding box center [334, 264] width 77 height 26
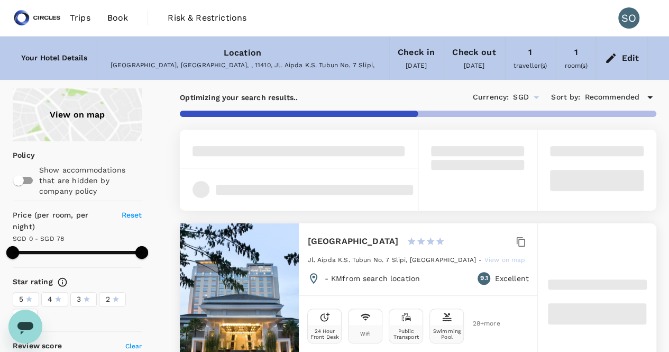
type input "72"
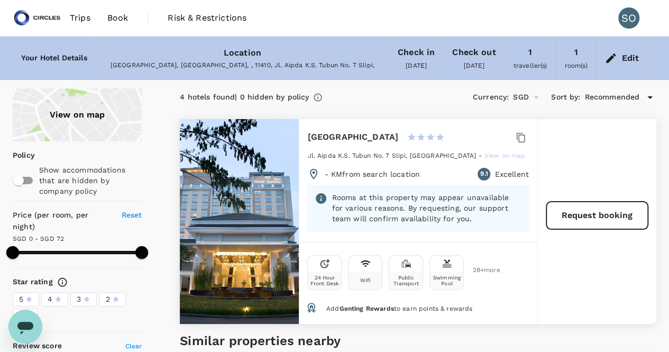
click at [112, 23] on span "Book" at bounding box center [117, 18] width 21 height 13
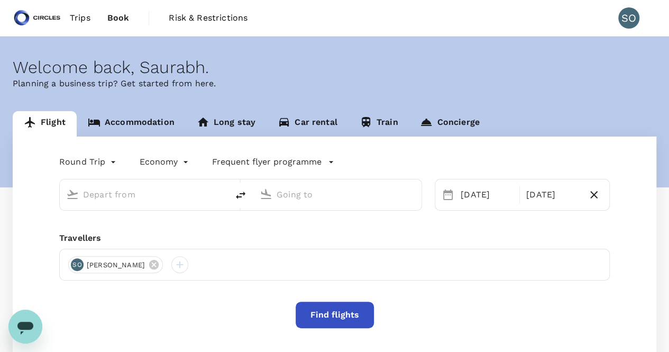
type input "Singapore Changi (SIN)"
type input "Soekarno-Hatta Intl (CGK)"
type input "Singapore Changi (SIN)"
type input "Soekarno-Hatta Intl (CGK)"
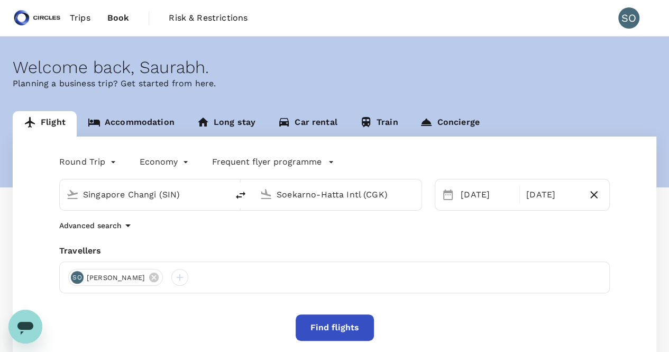
click at [137, 120] on link "Accommodation" at bounding box center [131, 123] width 109 height 25
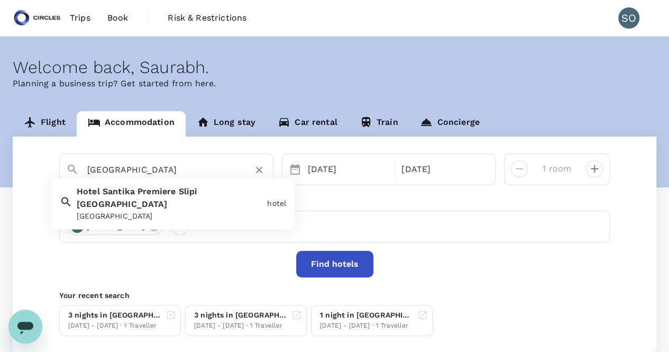
click at [156, 169] on input "[GEOGRAPHIC_DATA]" at bounding box center [162, 169] width 150 height 16
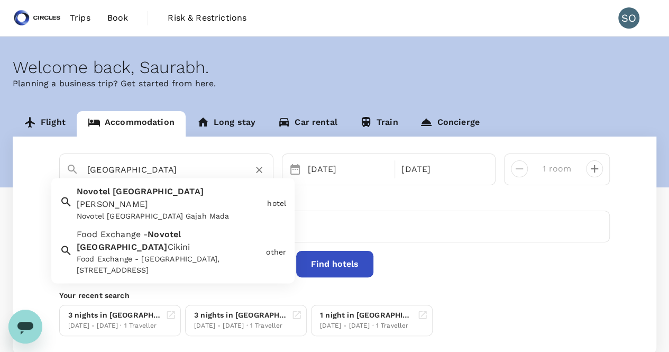
drag, startPoint x: 177, startPoint y: 165, endPoint x: 88, endPoint y: 167, distance: 88.9
click at [88, 167] on input "Novotel Jakarta" at bounding box center [162, 169] width 150 height 16
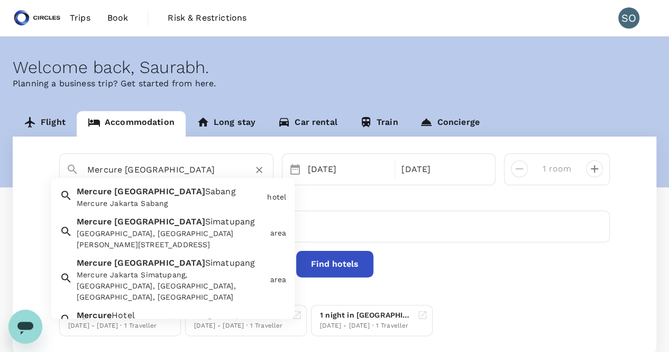
click at [164, 202] on div "Mercure Jakarta Sabang" at bounding box center [170, 203] width 186 height 11
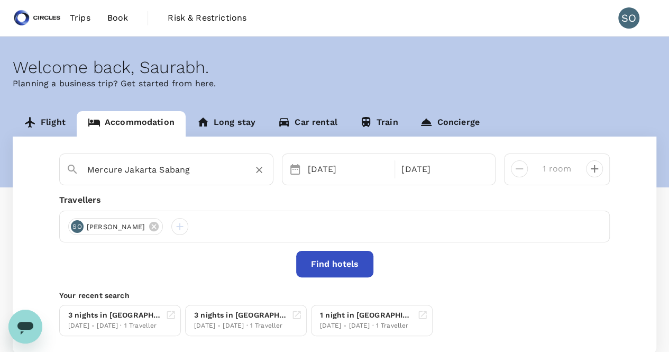
type input "Mercure Jakarta Sabang"
click at [348, 261] on button "Find hotels" at bounding box center [334, 264] width 77 height 26
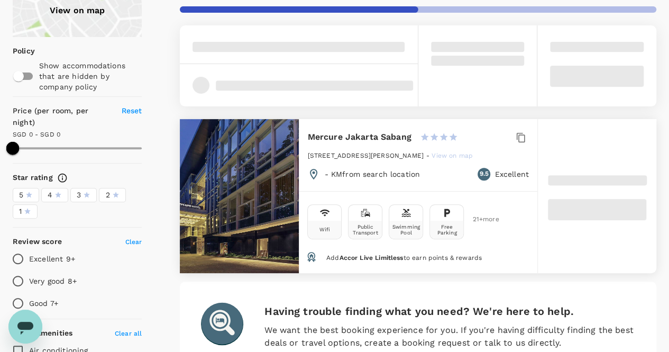
scroll to position [106, 0]
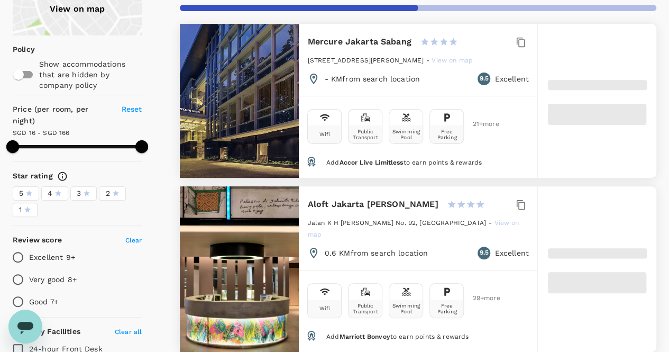
click at [407, 159] on span "Add Accor Live Limitless to earn points & rewards" at bounding box center [405, 162] width 156 height 7
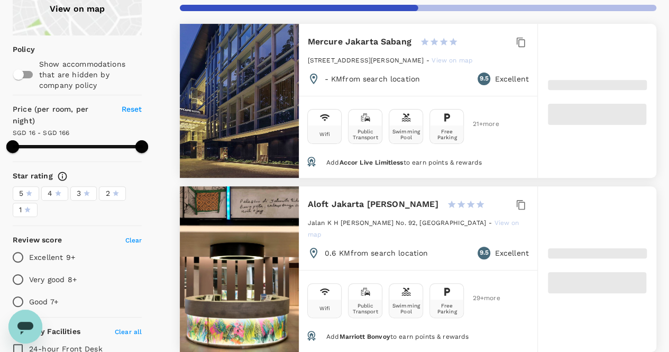
type input "165.32"
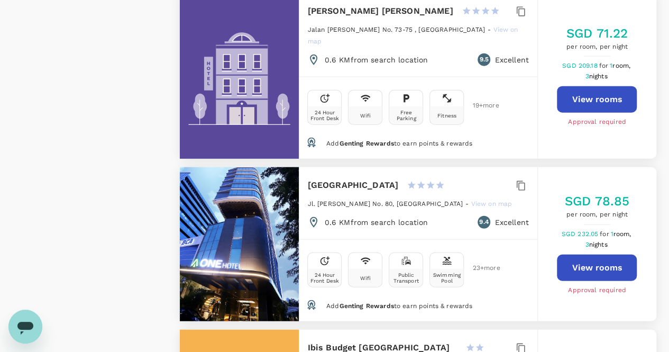
scroll to position [1217, 0]
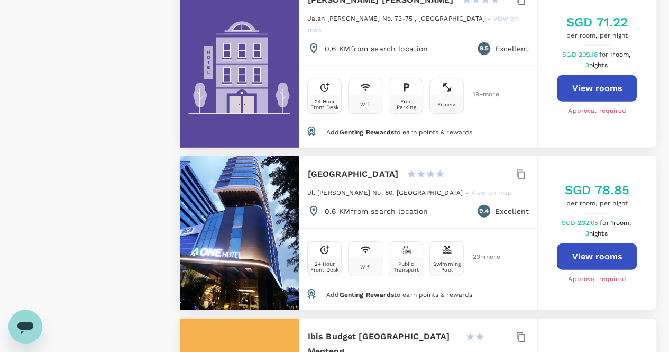
click at [415, 206] on p "0.6 KM from search location" at bounding box center [376, 211] width 104 height 11
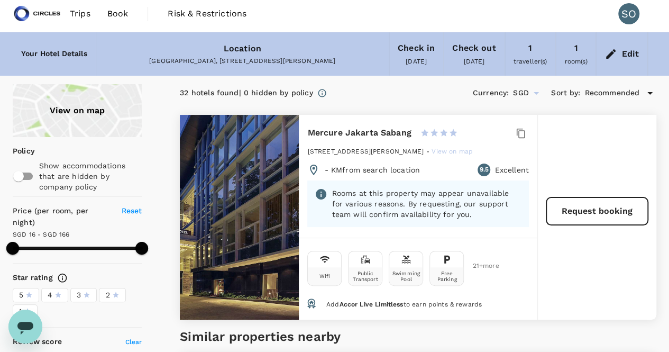
scroll to position [0, 0]
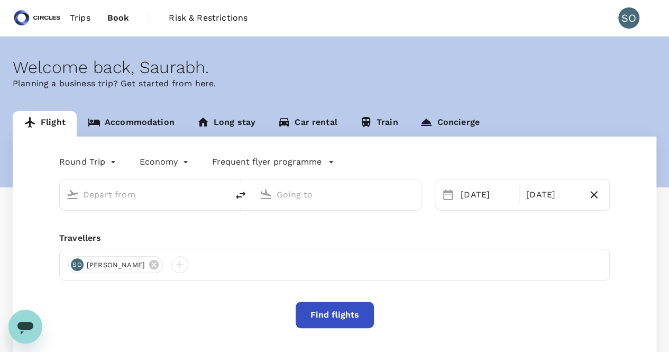
type input "Singapore Changi (SIN)"
type input "Soekarno-Hatta Intl (CGK)"
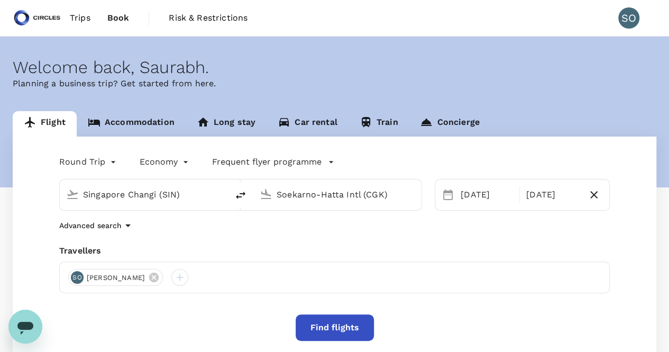
click at [164, 126] on link "Accommodation" at bounding box center [131, 123] width 109 height 25
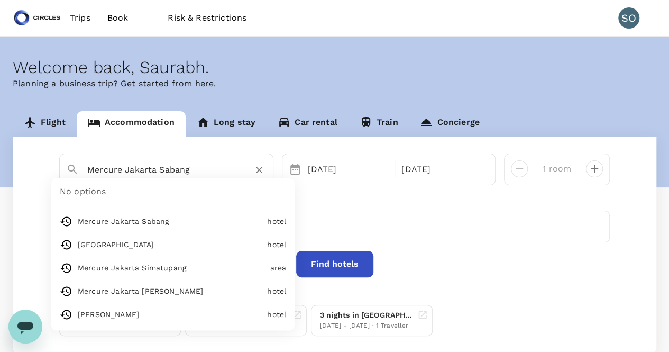
click at [157, 171] on input "Mercure Jakarta Sabang" at bounding box center [162, 169] width 150 height 16
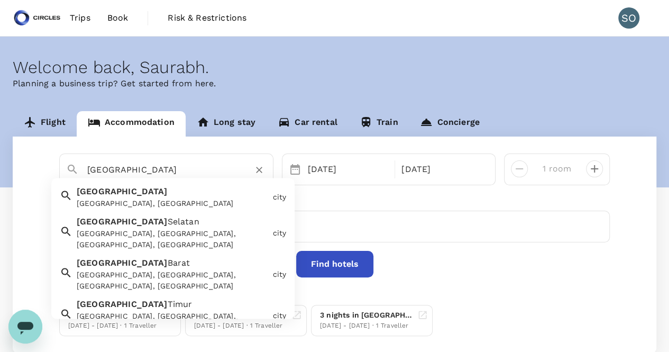
click at [152, 200] on div "[GEOGRAPHIC_DATA], [GEOGRAPHIC_DATA]" at bounding box center [173, 203] width 192 height 11
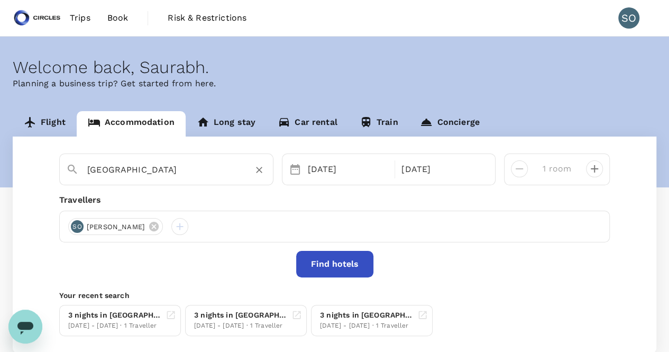
type input "[GEOGRAPHIC_DATA]"
click at [336, 266] on button "Find hotels" at bounding box center [334, 264] width 77 height 26
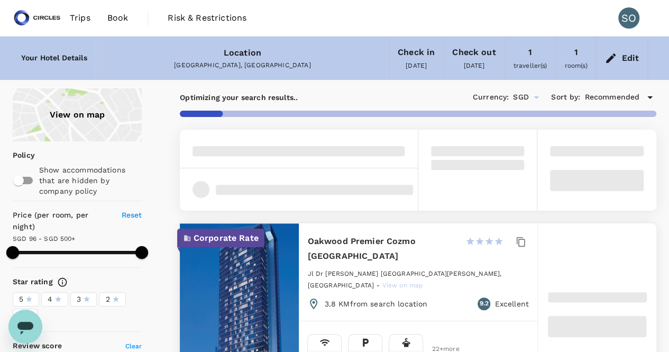
type input "499.79"
type input "17.79"
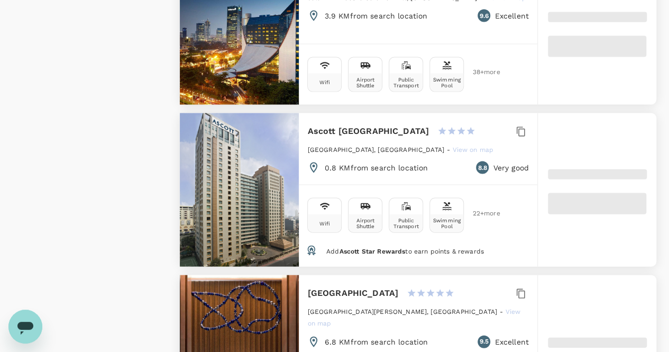
scroll to position [1058, 0]
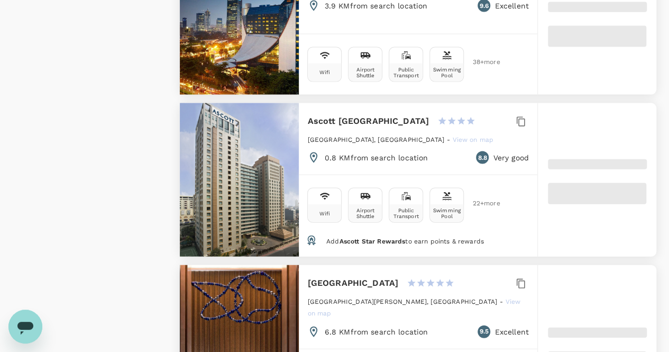
type input "499.91"
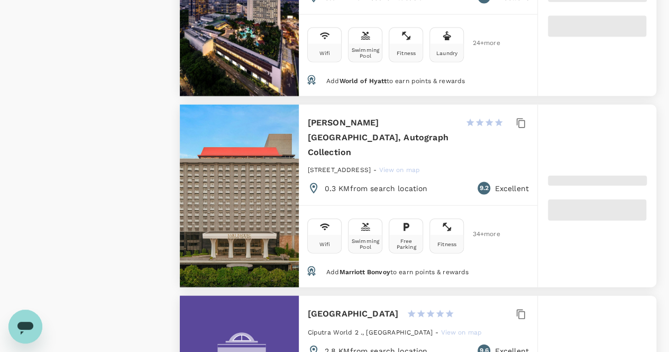
type input "7.91"
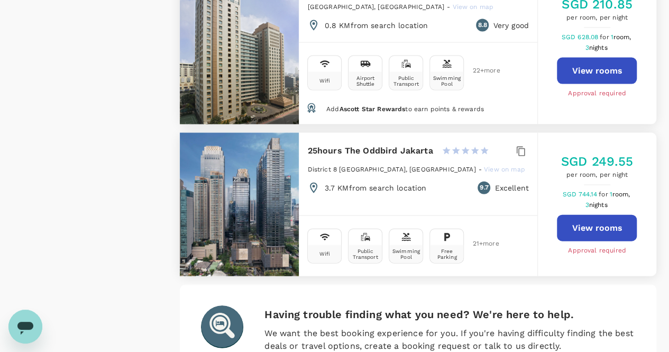
scroll to position [3157, 0]
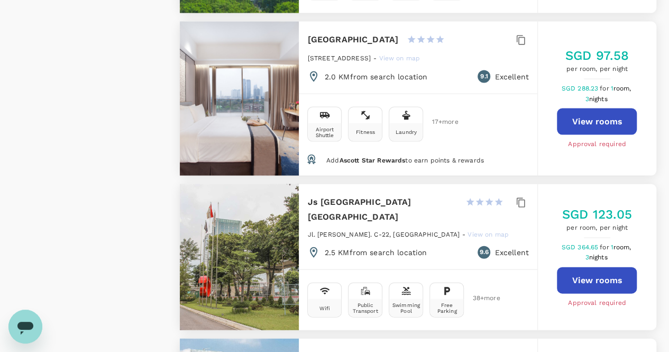
scroll to position [1058, 0]
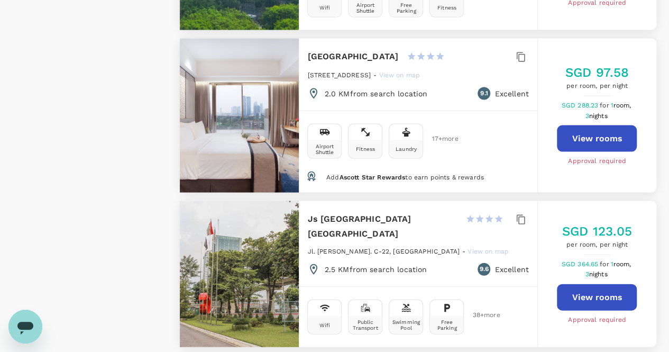
click at [335, 88] on p "2.0 KM from search location" at bounding box center [375, 93] width 103 height 11
drag, startPoint x: 425, startPoint y: 33, endPoint x: 307, endPoint y: 39, distance: 118.2
click at [307, 49] on h6 "[GEOGRAPHIC_DATA]" at bounding box center [352, 56] width 91 height 15
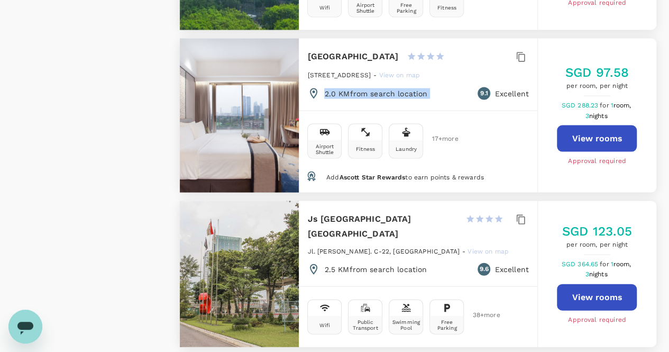
copy h6 "[GEOGRAPHIC_DATA]"
click at [573, 125] on button "View rooms" at bounding box center [597, 138] width 80 height 26
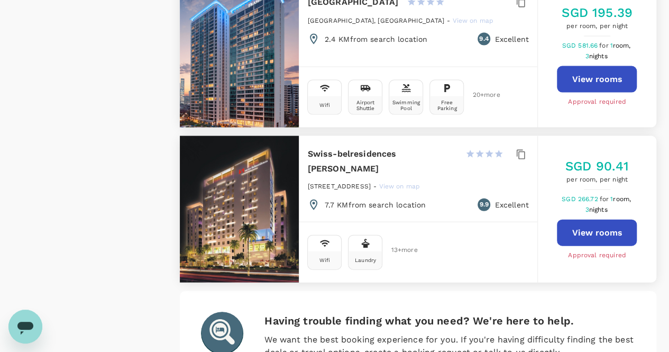
scroll to position [3122, 0]
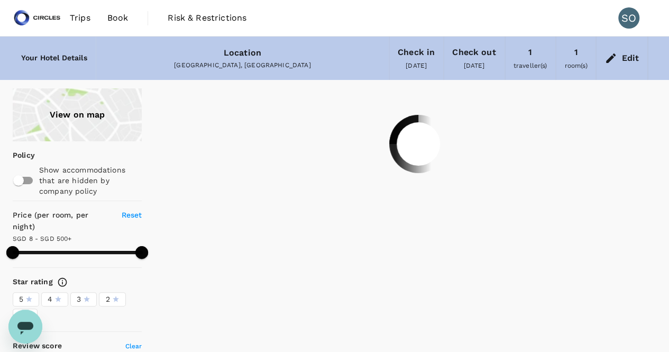
scroll to position [53, 0]
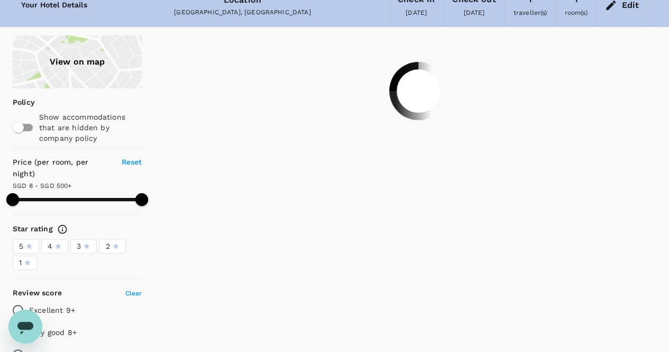
type input "499.91"
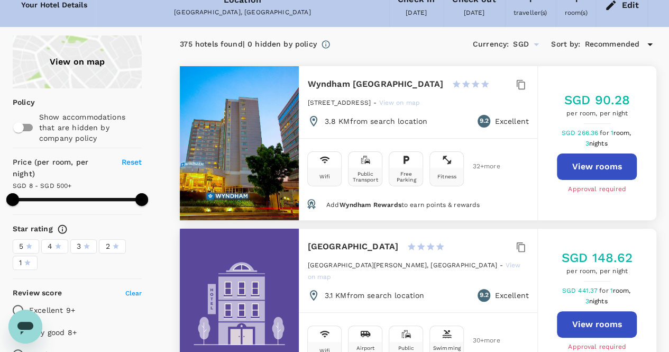
scroll to position [106, 0]
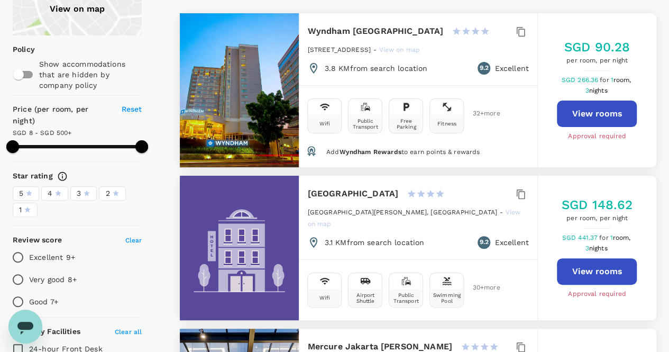
click at [581, 115] on button "View rooms" at bounding box center [597, 114] width 80 height 26
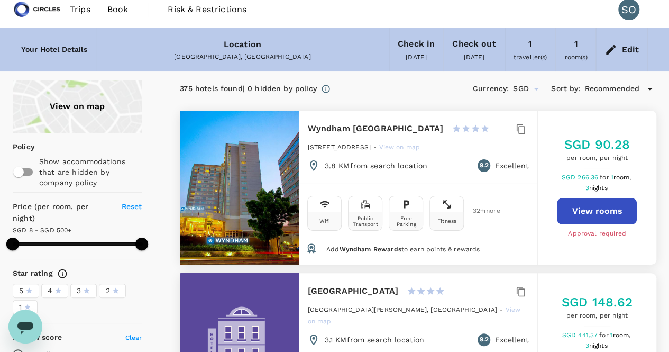
scroll to position [0, 0]
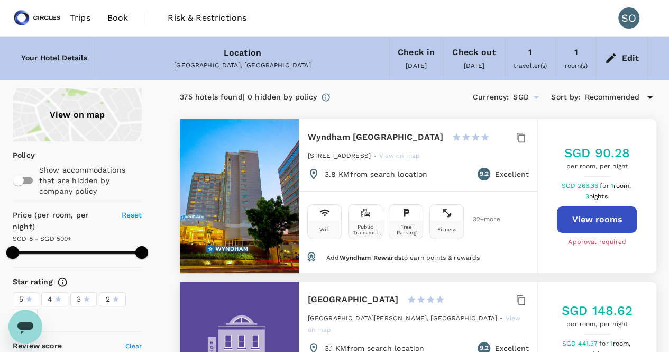
click at [118, 17] on span "Book" at bounding box center [117, 18] width 21 height 13
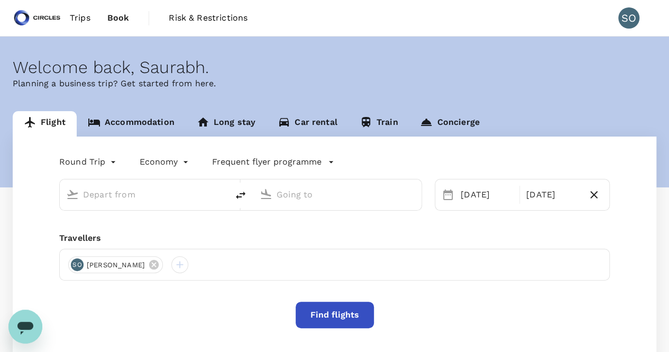
type input "Singapore Changi (SIN)"
type input "Soekarno-Hatta Intl (CGK)"
type input "Singapore Changi (SIN)"
type input "Soekarno-Hatta Intl (CGK)"
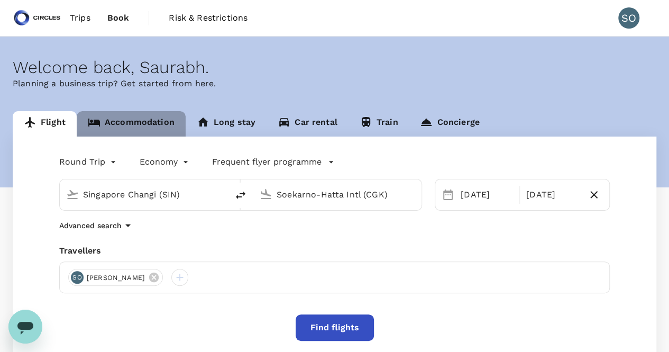
click at [131, 124] on link "Accommodation" at bounding box center [131, 123] width 109 height 25
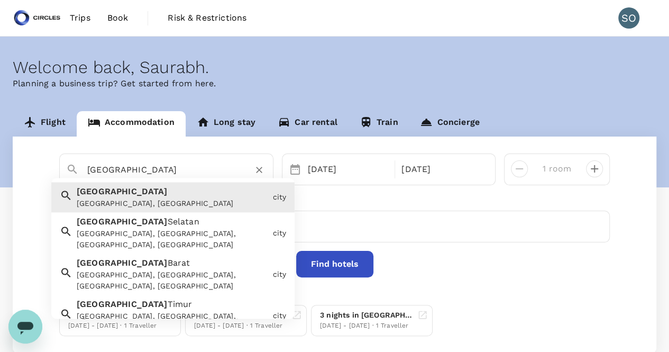
click at [138, 168] on input "[GEOGRAPHIC_DATA]" at bounding box center [162, 169] width 150 height 16
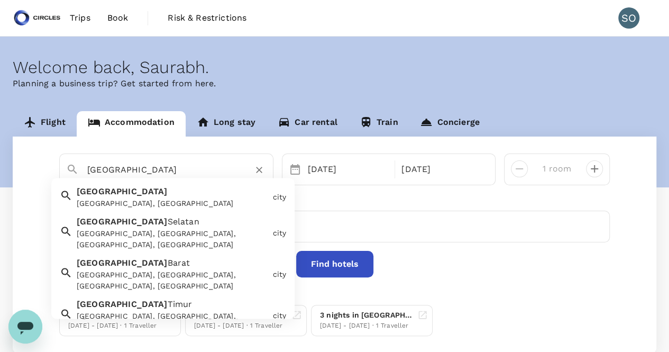
click at [138, 168] on input "[GEOGRAPHIC_DATA]" at bounding box center [162, 169] width 150 height 16
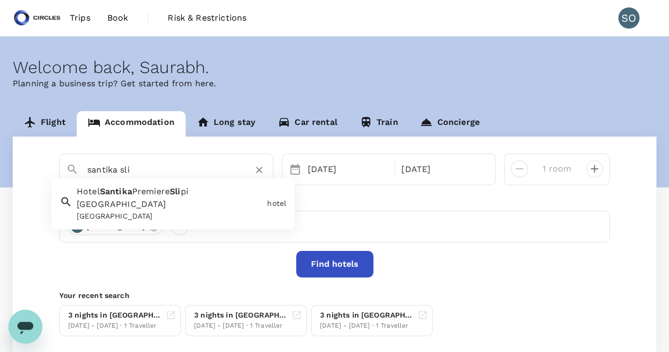
click at [138, 188] on span "Premiere" at bounding box center [151, 192] width 38 height 10
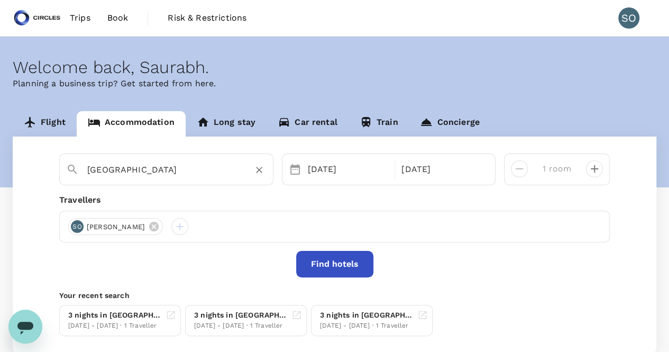
type input "[GEOGRAPHIC_DATA]"
click at [350, 268] on button "Find hotels" at bounding box center [334, 264] width 77 height 26
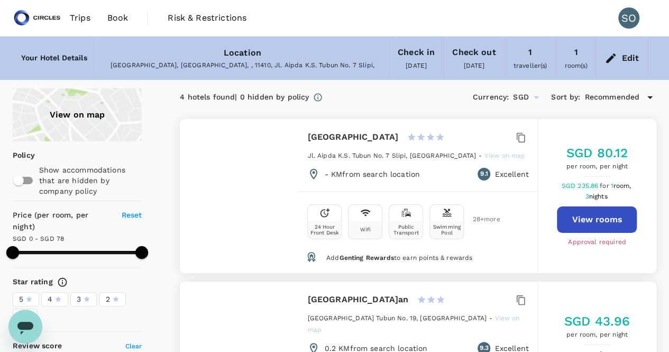
click at [577, 228] on button "View rooms" at bounding box center [597, 219] width 80 height 26
type input "78"
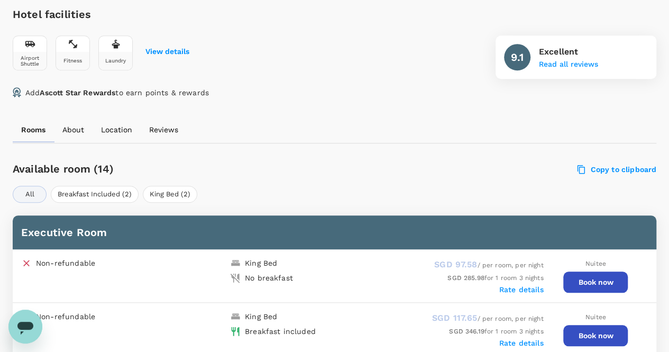
scroll to position [476, 0]
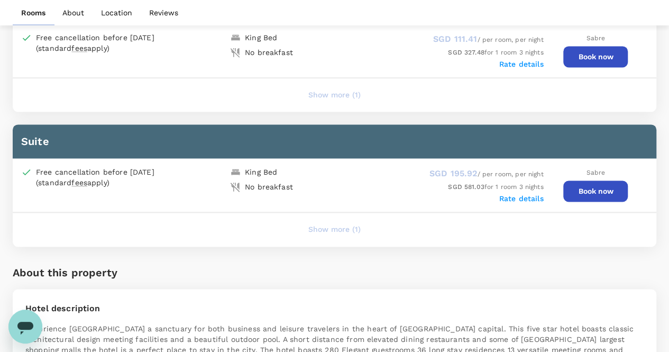
scroll to position [741, 0]
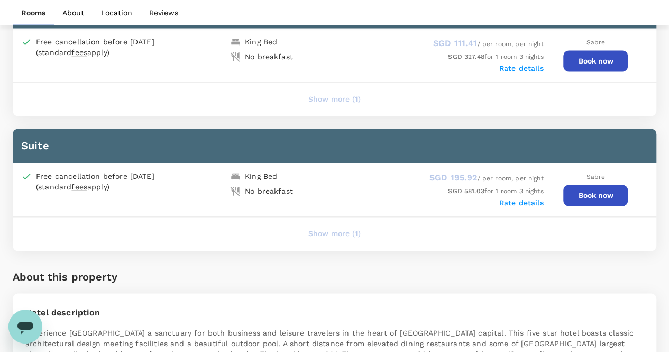
click at [313, 226] on button "Show more (1)" at bounding box center [335, 233] width 82 height 25
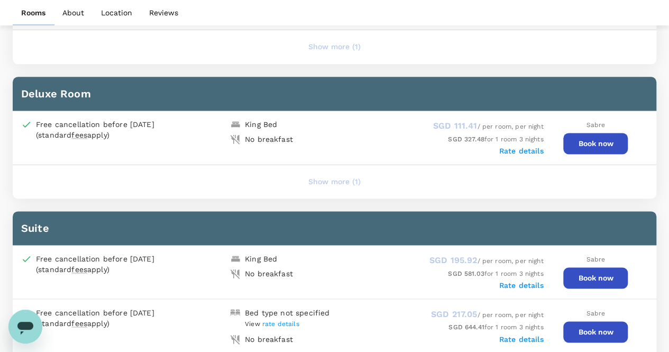
scroll to position [635, 0]
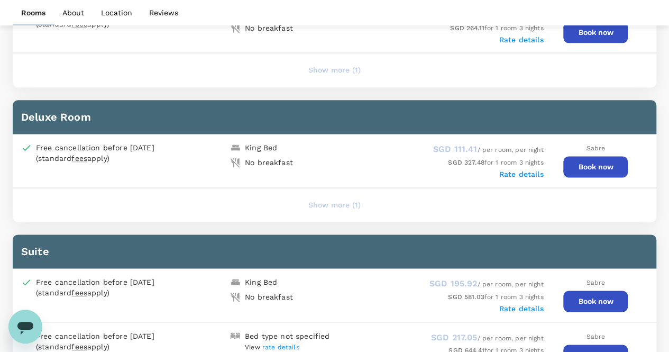
click at [316, 201] on button "Show more (1)" at bounding box center [335, 205] width 82 height 25
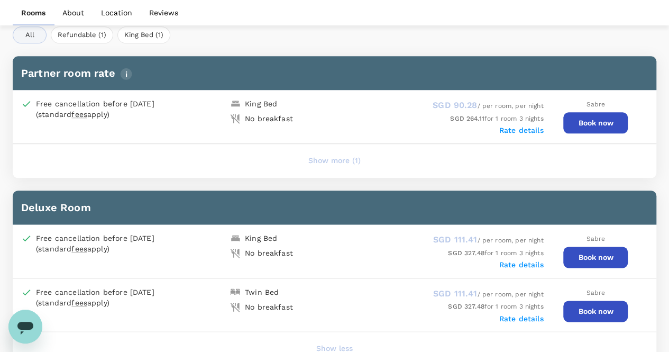
scroll to position [529, 0]
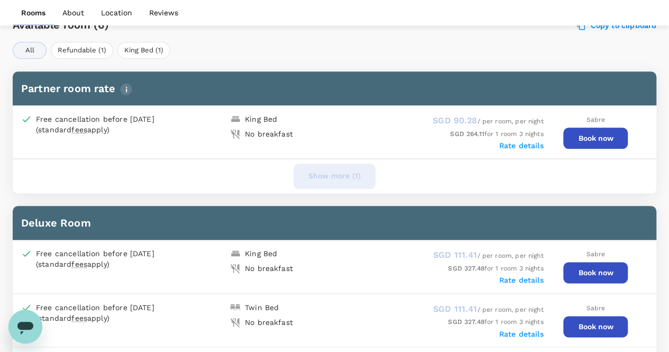
click at [325, 174] on button "Show more (1)" at bounding box center [335, 176] width 82 height 25
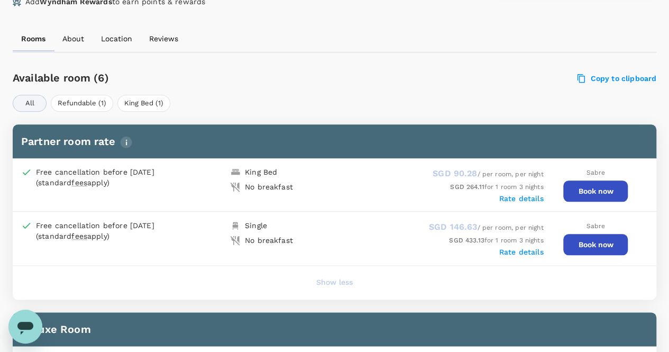
scroll to position [423, 0]
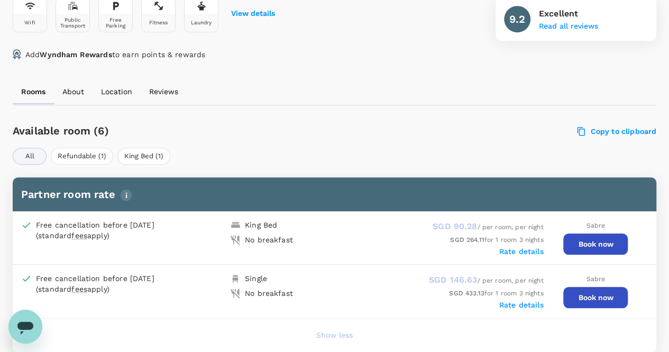
click at [126, 95] on p "Location" at bounding box center [116, 91] width 31 height 11
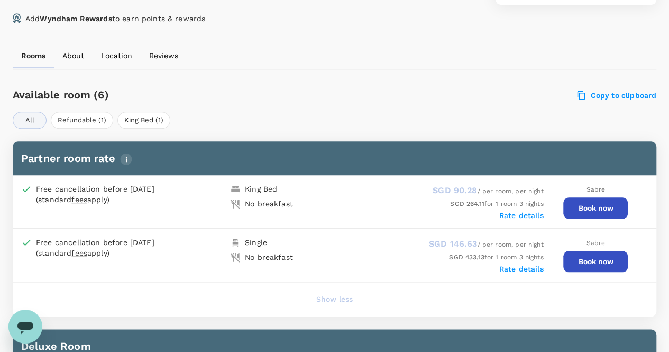
scroll to position [476, 0]
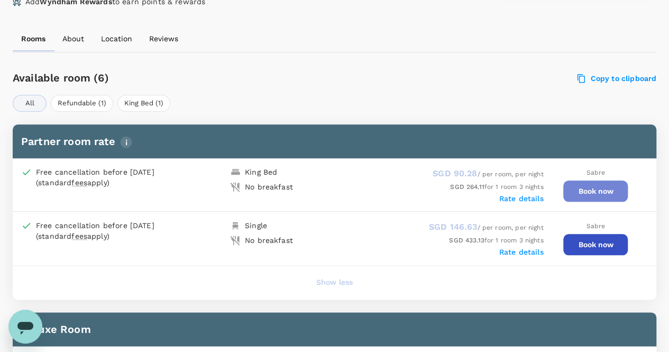
click at [589, 188] on button "Book now" at bounding box center [596, 190] width 65 height 21
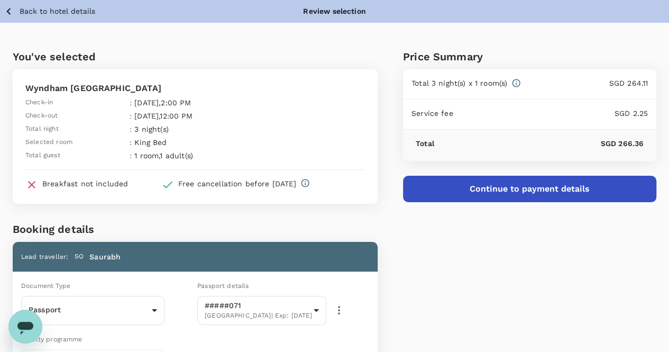
click at [511, 186] on button "Continue to payment details" at bounding box center [529, 189] width 253 height 26
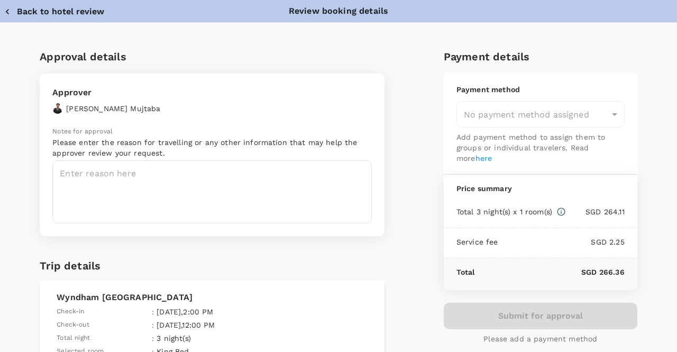
type input "9cb7bd09-647a-4334-94d9-122ca4480a85"
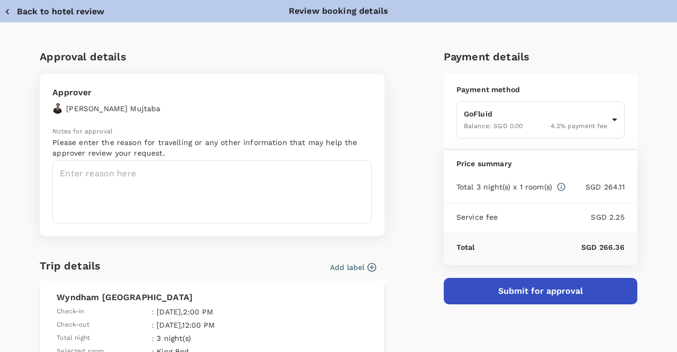
click at [184, 173] on textarea at bounding box center [212, 191] width 320 height 63
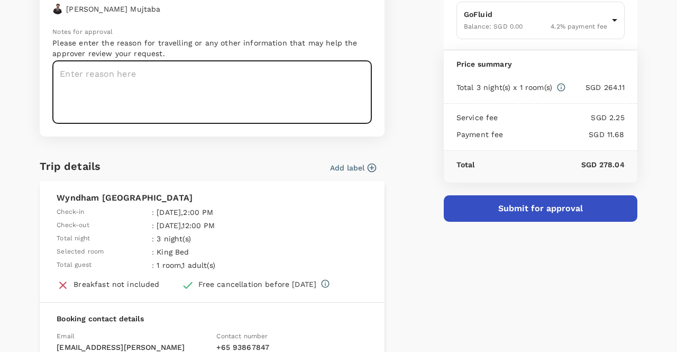
scroll to position [106, 0]
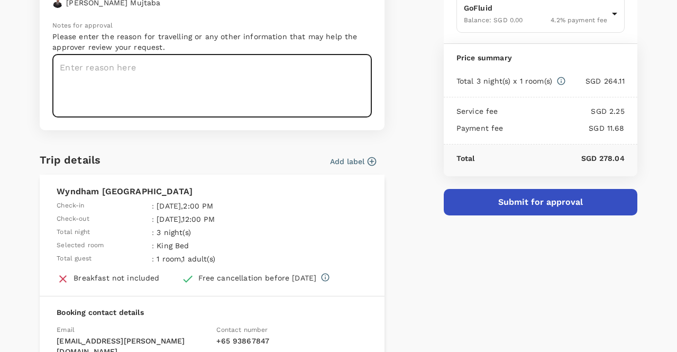
paste textarea "Request #1081 Complete"
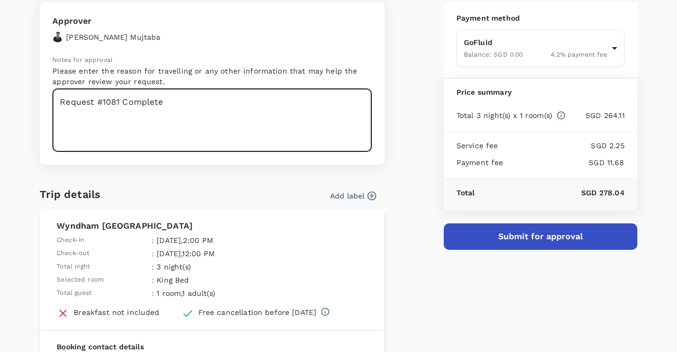
scroll to position [0, 0]
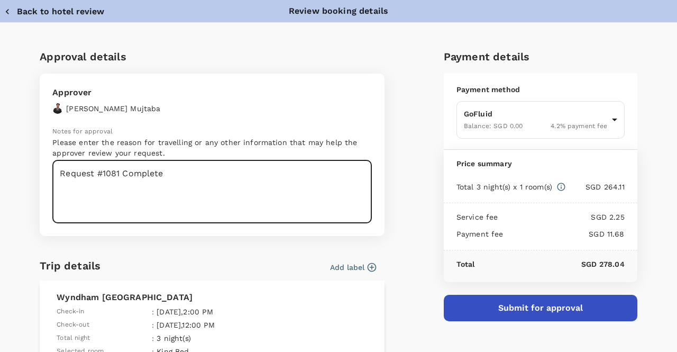
type textarea "Request #1081 Complete"
click at [519, 309] on button "Submit for approval" at bounding box center [541, 308] width 194 height 26
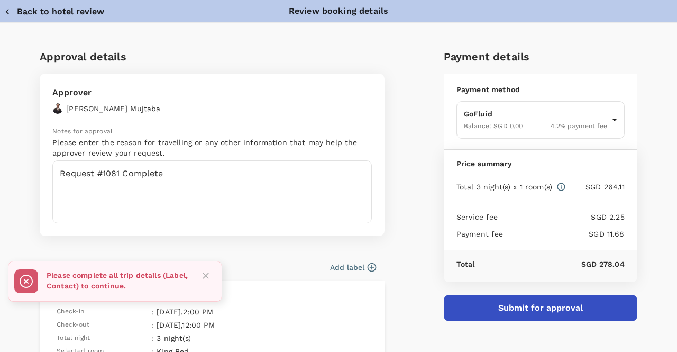
click at [352, 266] on button "Add label" at bounding box center [353, 267] width 46 height 11
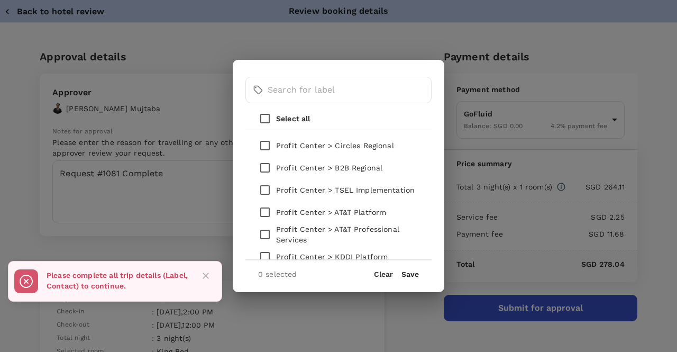
click at [315, 168] on p "Profit Center > B2B Regional" at bounding box center [329, 167] width 106 height 11
click at [263, 168] on input "checkbox" at bounding box center [265, 168] width 22 height 22
checkbox input "true"
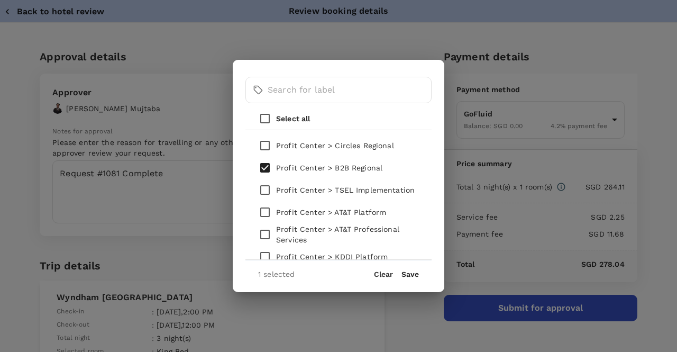
click at [414, 274] on button "Save" at bounding box center [410, 274] width 17 height 8
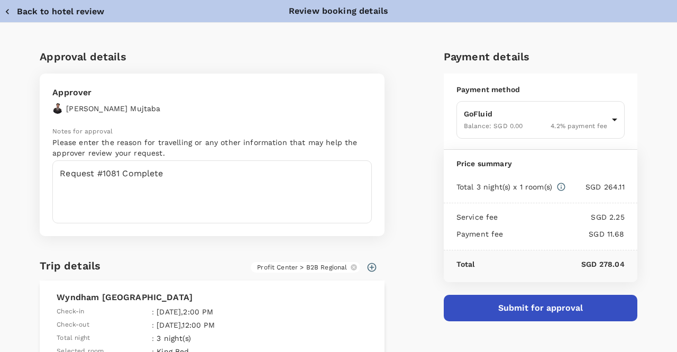
click at [464, 305] on button "Submit for approval" at bounding box center [541, 308] width 194 height 26
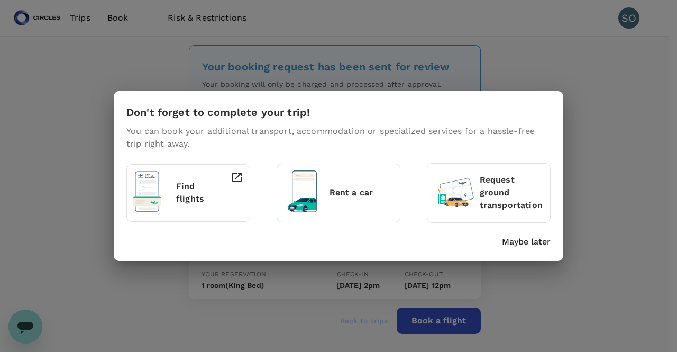
click at [508, 243] on p "Maybe later" at bounding box center [526, 241] width 49 height 13
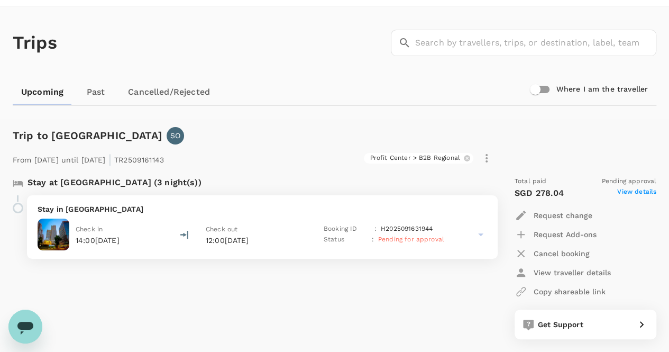
scroll to position [53, 0]
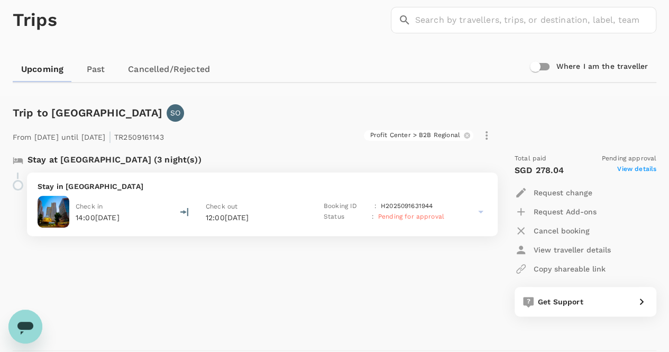
click at [278, 206] on div "Check out 12:00[DATE]" at bounding box center [256, 212] width 101 height 22
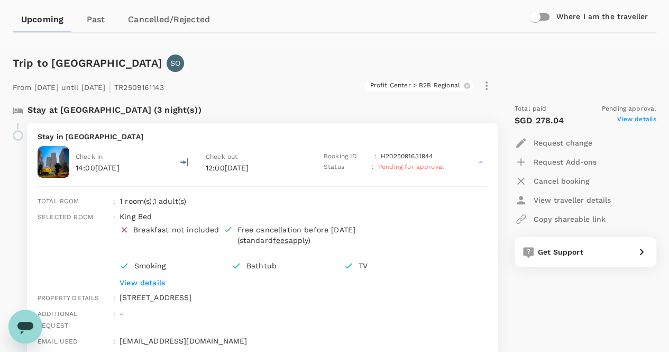
scroll to position [106, 0]
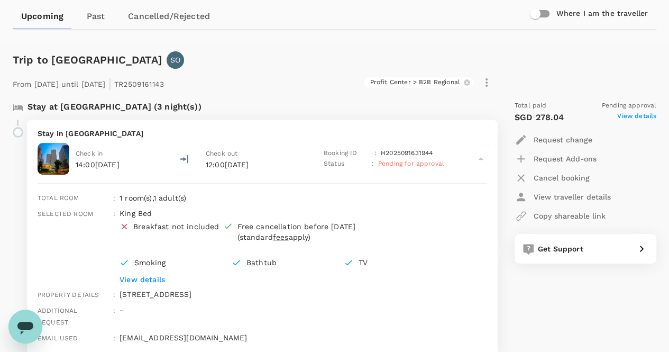
click at [481, 159] on icon at bounding box center [480, 158] width 5 height 3
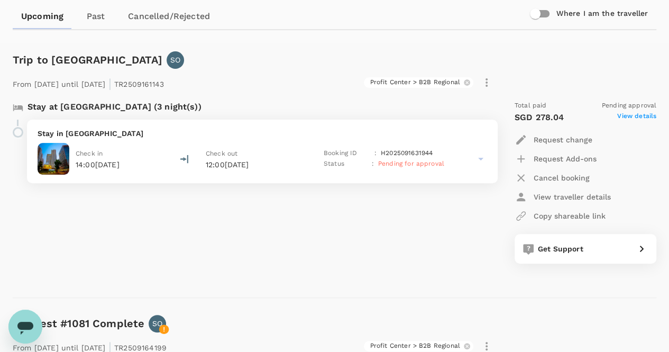
click at [481, 160] on icon at bounding box center [480, 159] width 5 height 3
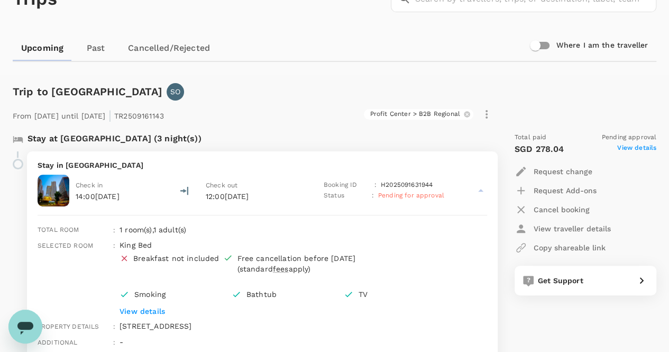
scroll to position [0, 0]
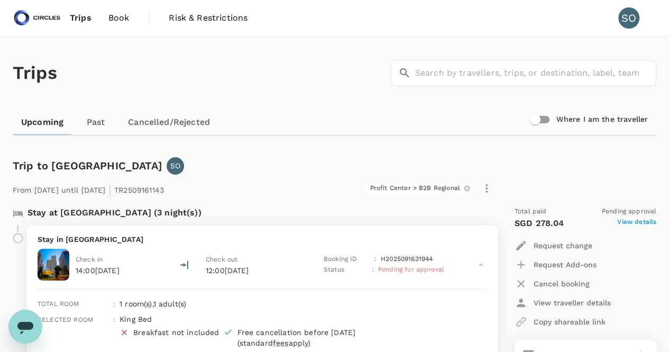
click at [487, 188] on icon "button" at bounding box center [487, 188] width 2 height 8
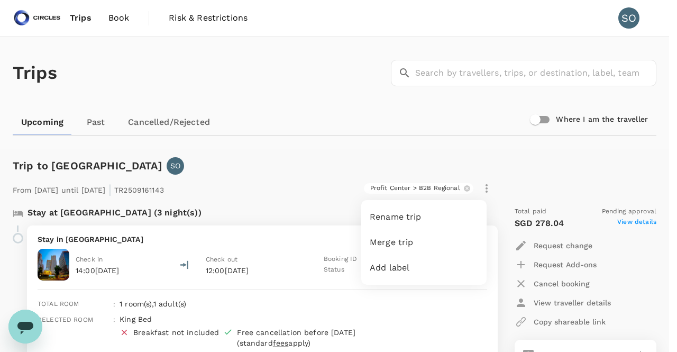
click at [303, 193] on div at bounding box center [338, 176] width 677 height 352
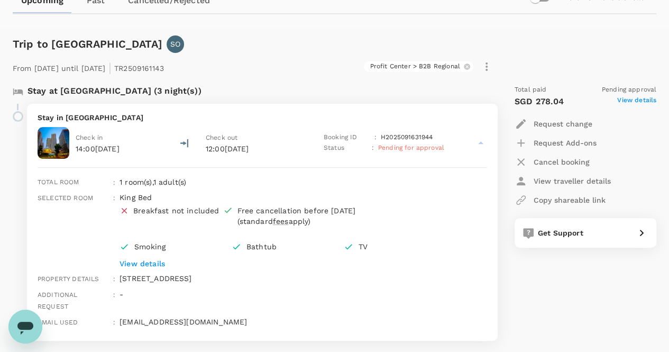
scroll to position [106, 0]
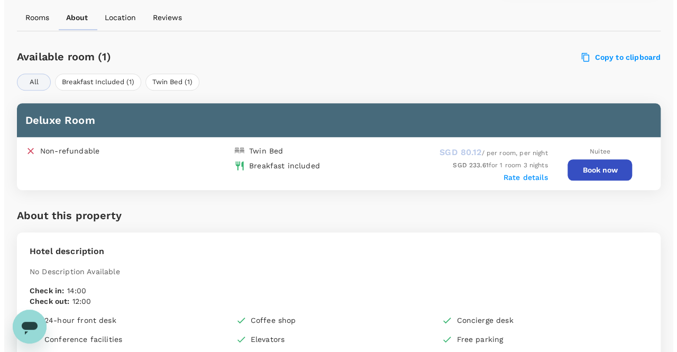
scroll to position [472, 0]
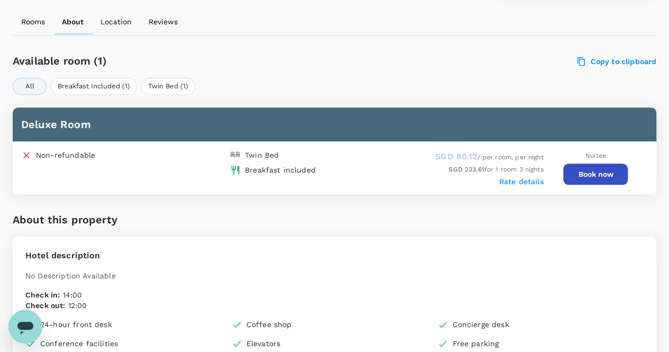
click at [585, 172] on button "Book now" at bounding box center [596, 174] width 65 height 21
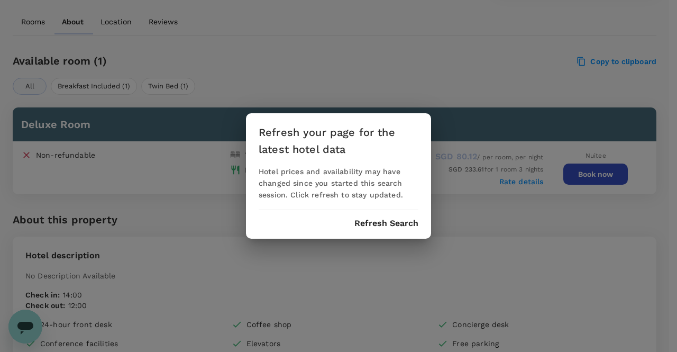
click at [378, 221] on button "Refresh Search" at bounding box center [387, 224] width 64 height 10
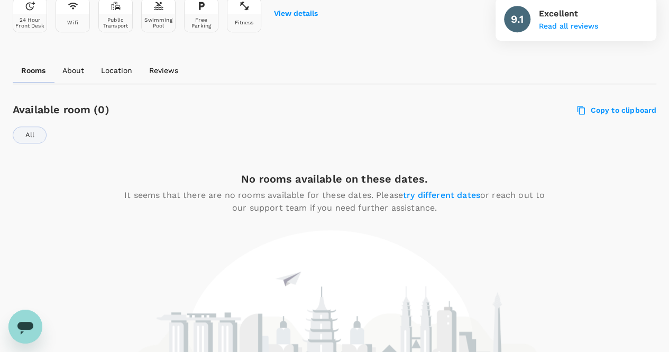
scroll to position [419, 0]
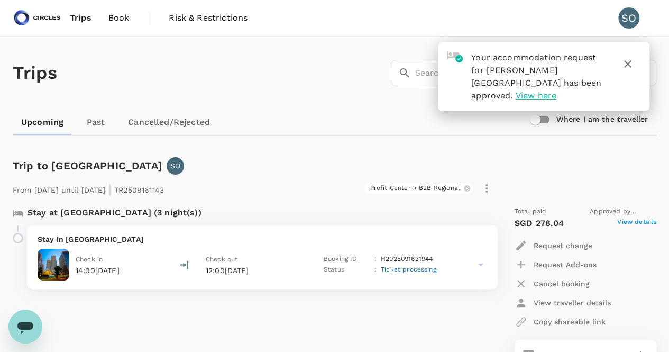
click at [631, 67] on icon "button" at bounding box center [628, 64] width 13 height 13
